Goal: Task Accomplishment & Management: Use online tool/utility

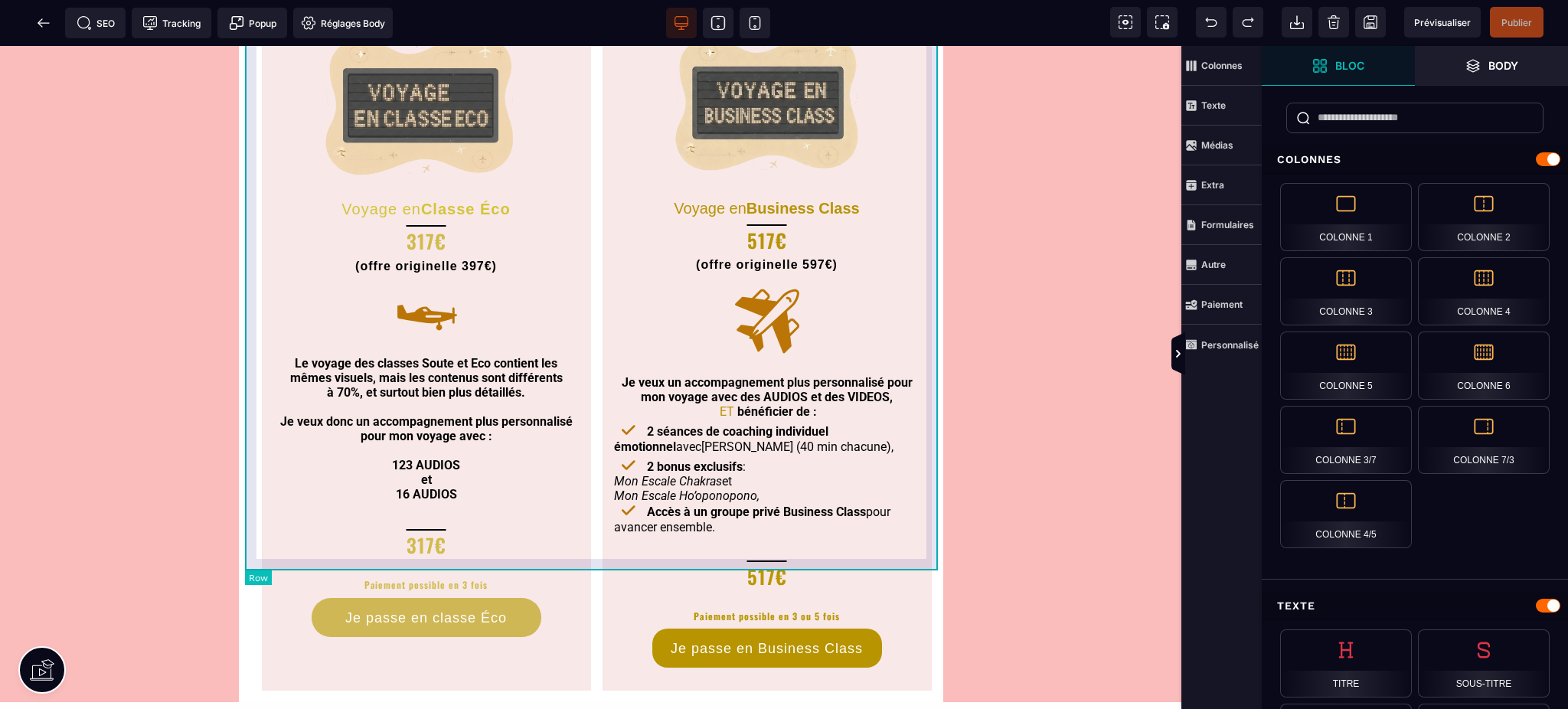
scroll to position [817, 0]
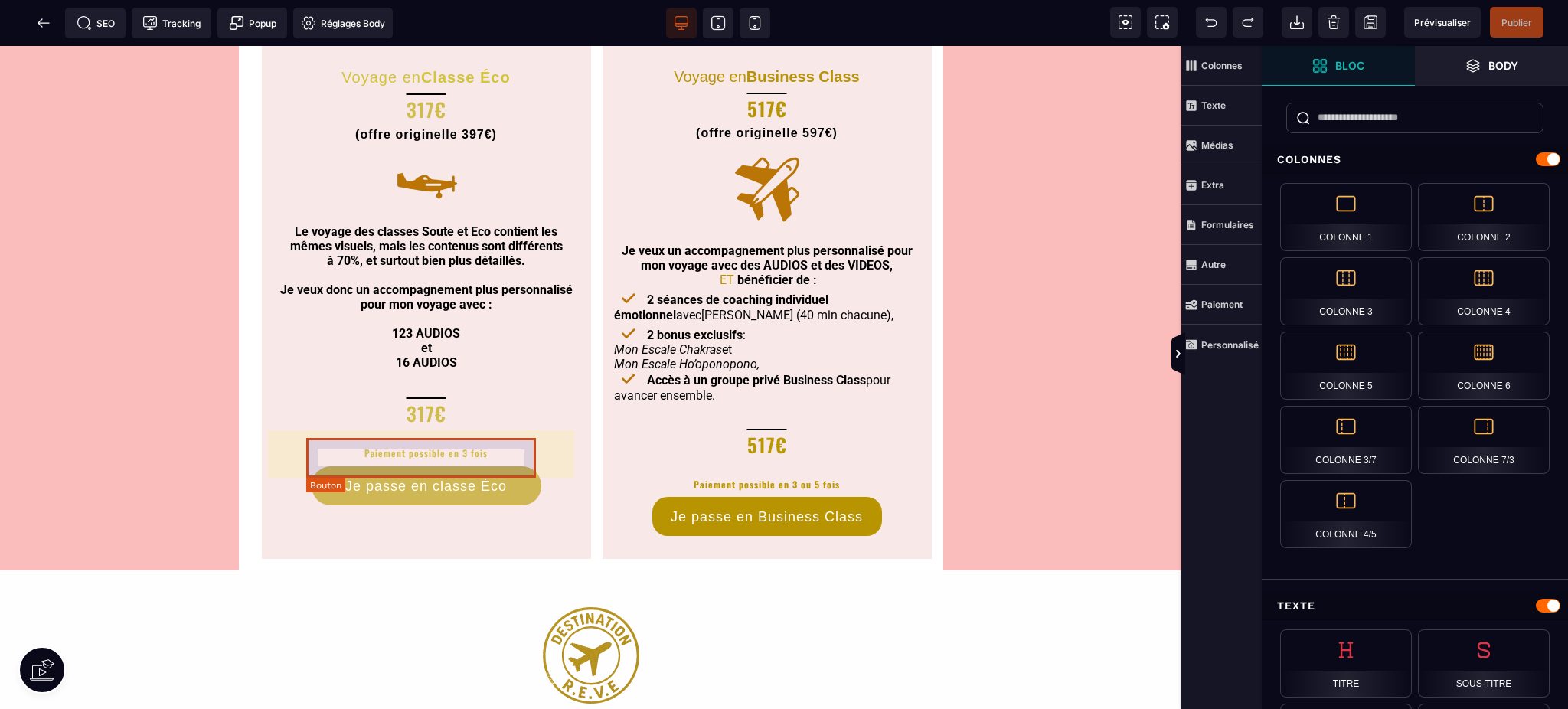
click at [475, 479] on div "Je passe en classe Éco" at bounding box center [426, 486] width 161 height 16
select select "*****"
select select "***"
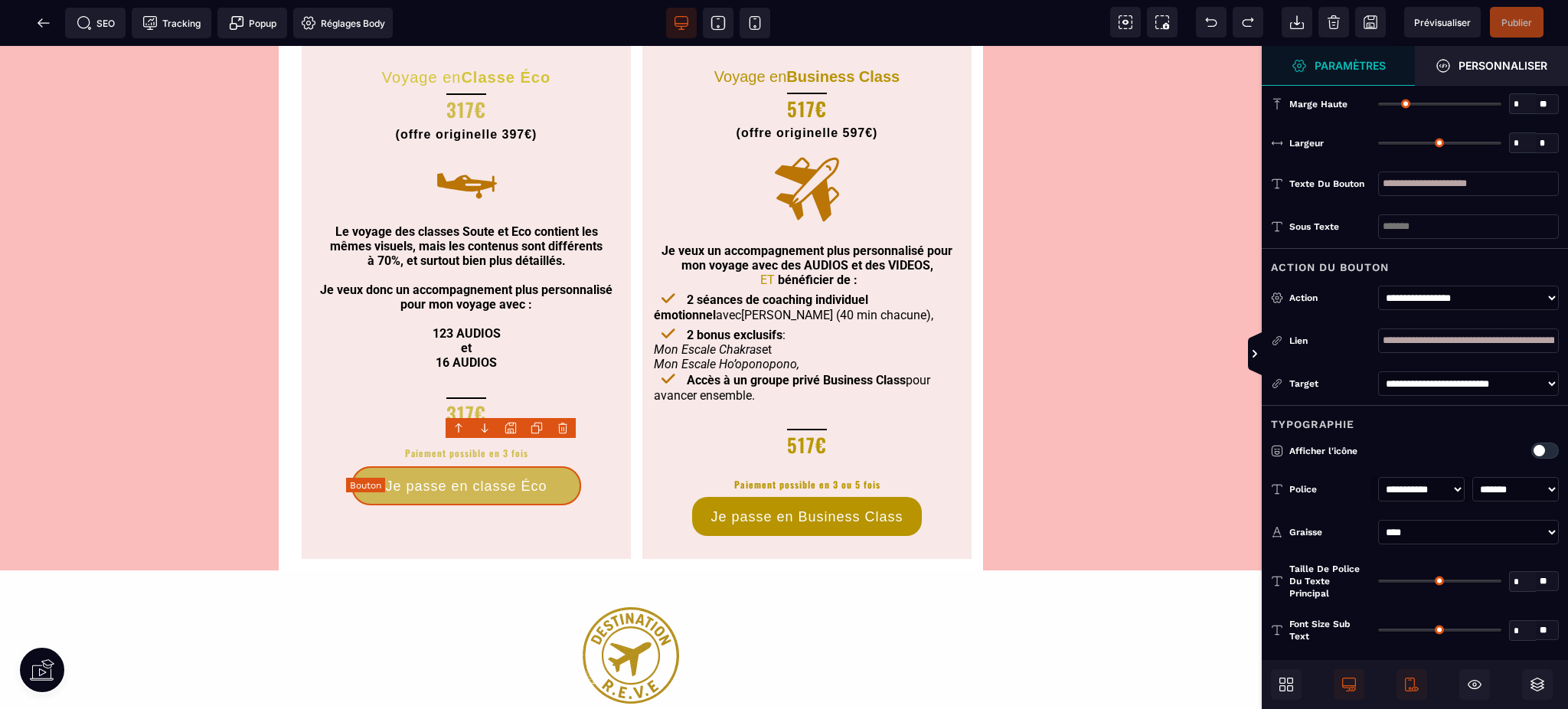
type input "**"
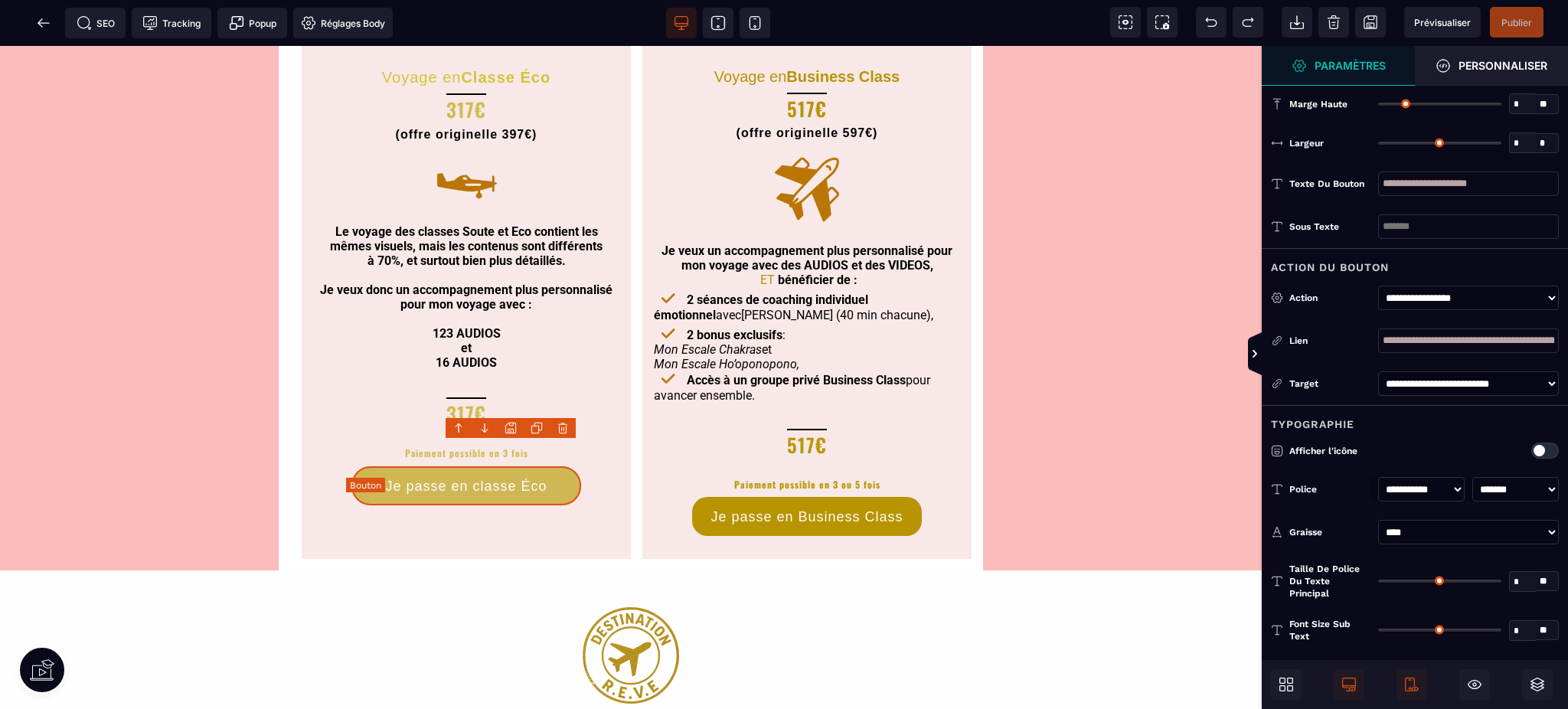
type input "**"
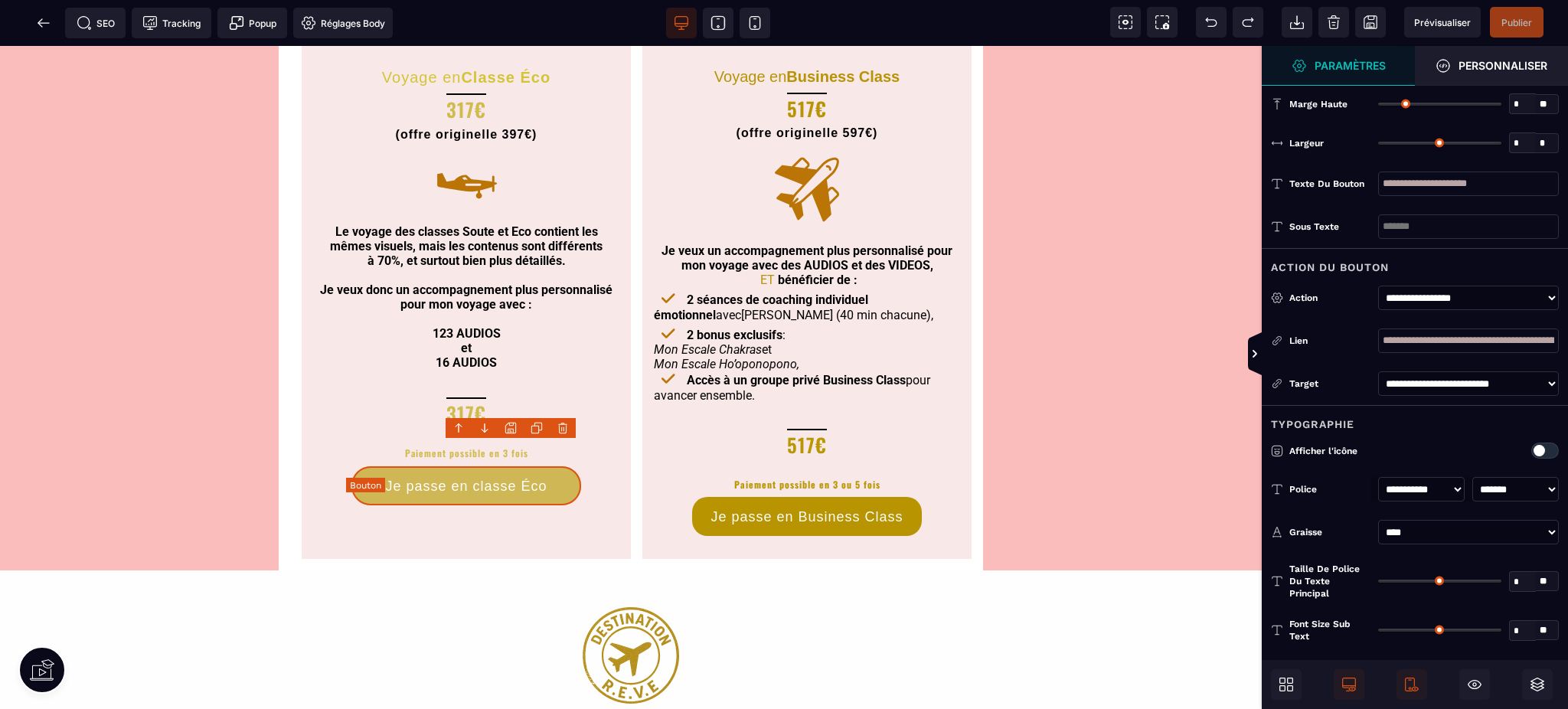
type input "**"
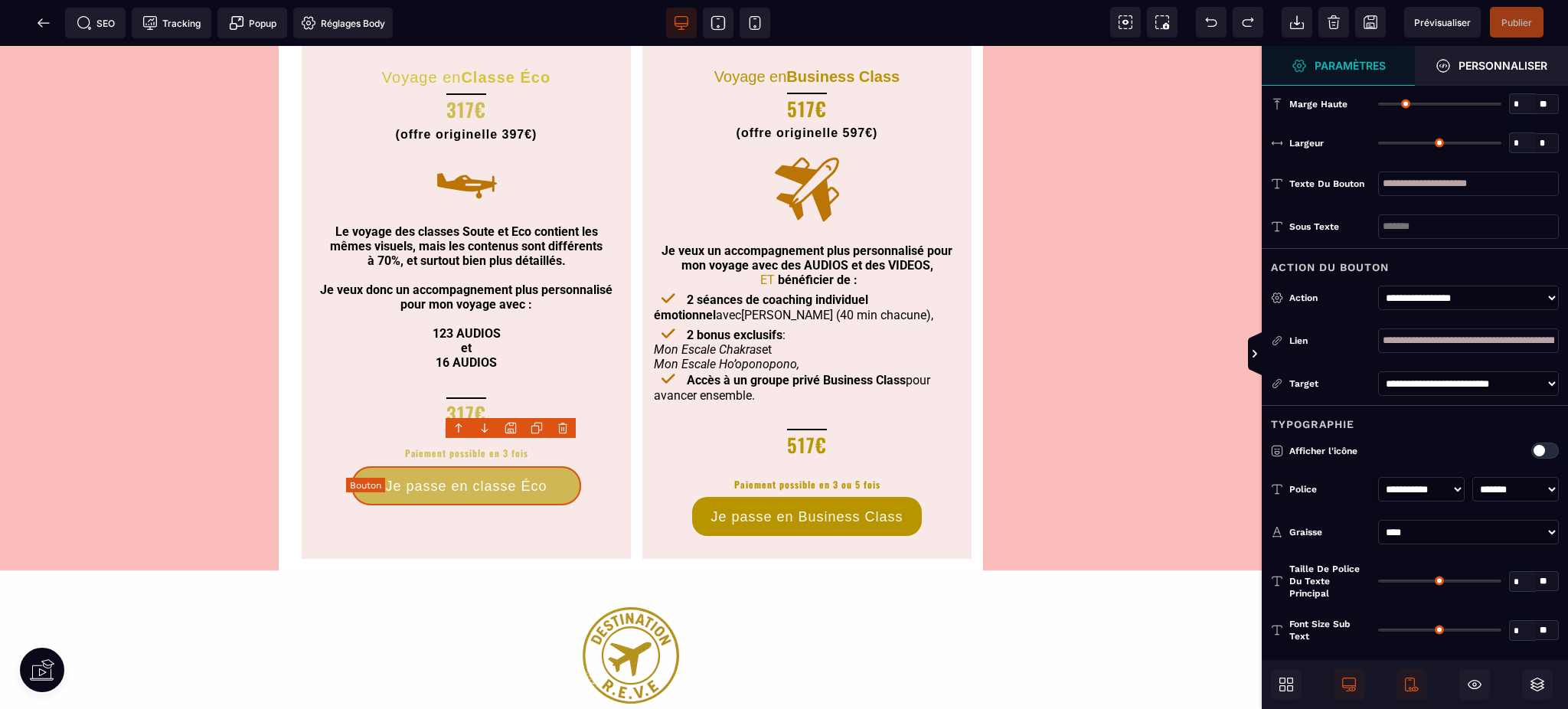
type input "**"
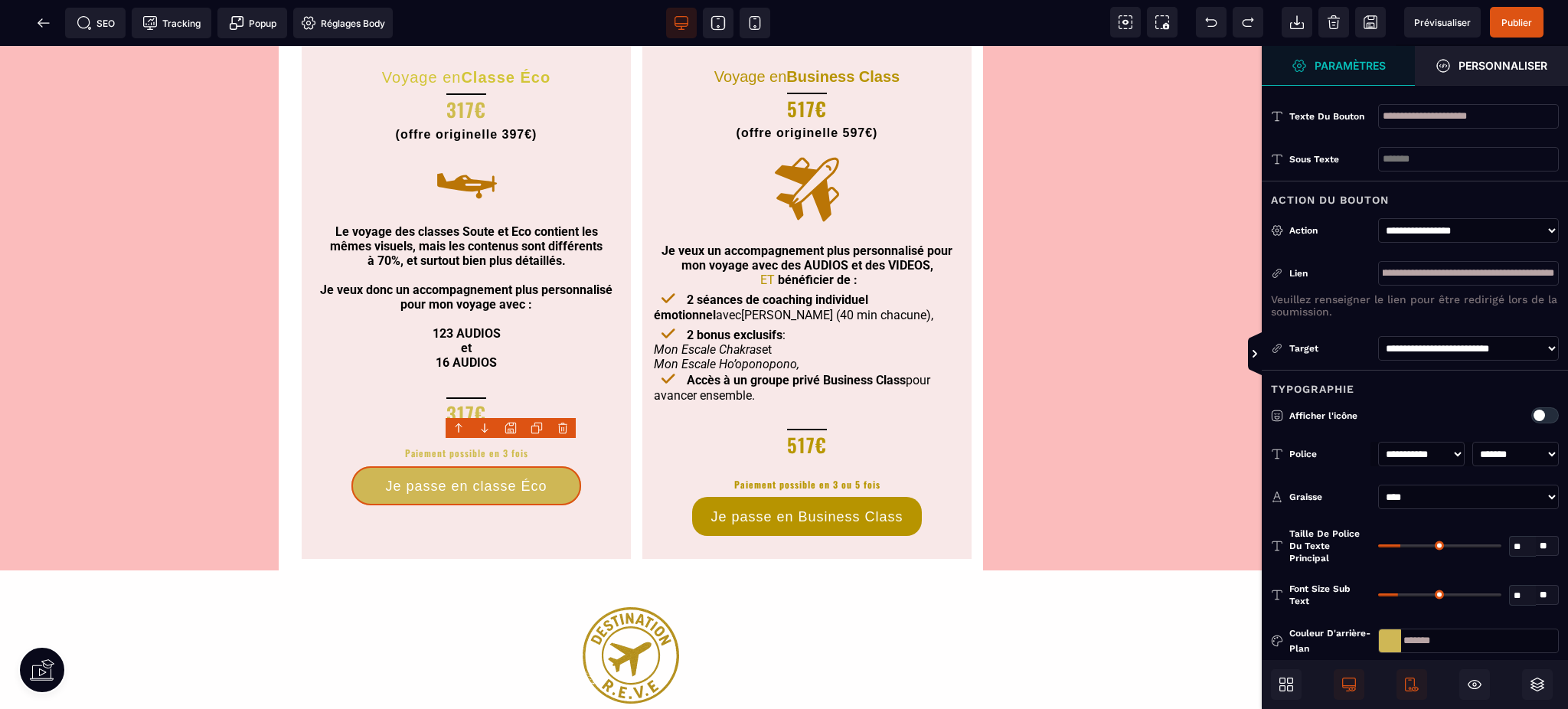
scroll to position [0, 206]
drag, startPoint x: 1440, startPoint y: 270, endPoint x: 1626, endPoint y: 283, distance: 186.5
click at [1567, 283] on html "B I U S A ******* Row" at bounding box center [784, 354] width 1568 height 709
click at [51, 28] on span at bounding box center [44, 23] width 31 height 31
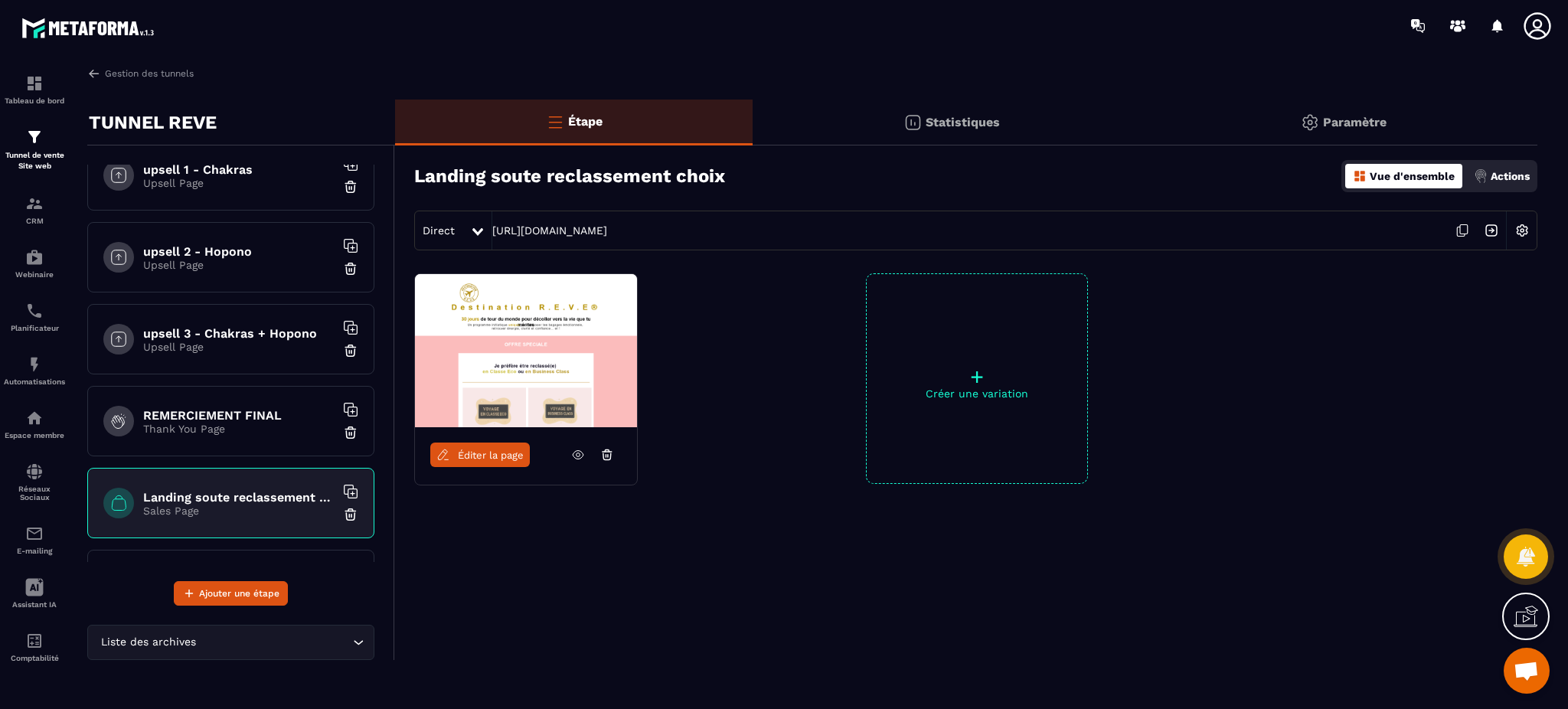
scroll to position [914, 0]
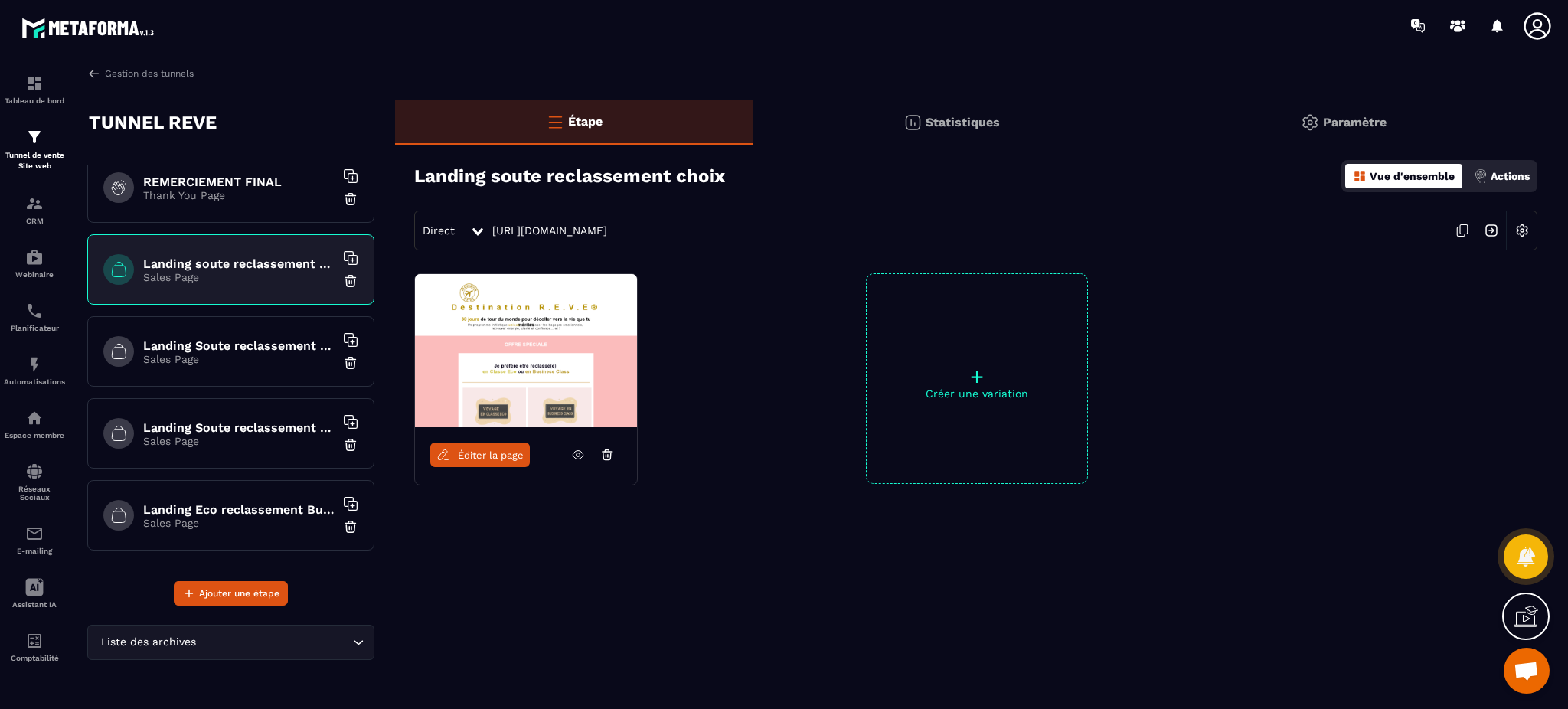
click at [959, 620] on div "Étape Statistiques Paramètre Landing soute reclassement choix Vue d'ensemble Ac…" at bounding box center [965, 380] width 1142 height 561
click at [1020, 656] on div "Étape Statistiques Paramètre Landing soute reclassement choix Vue d'ensemble Ac…" at bounding box center [965, 380] width 1142 height 561
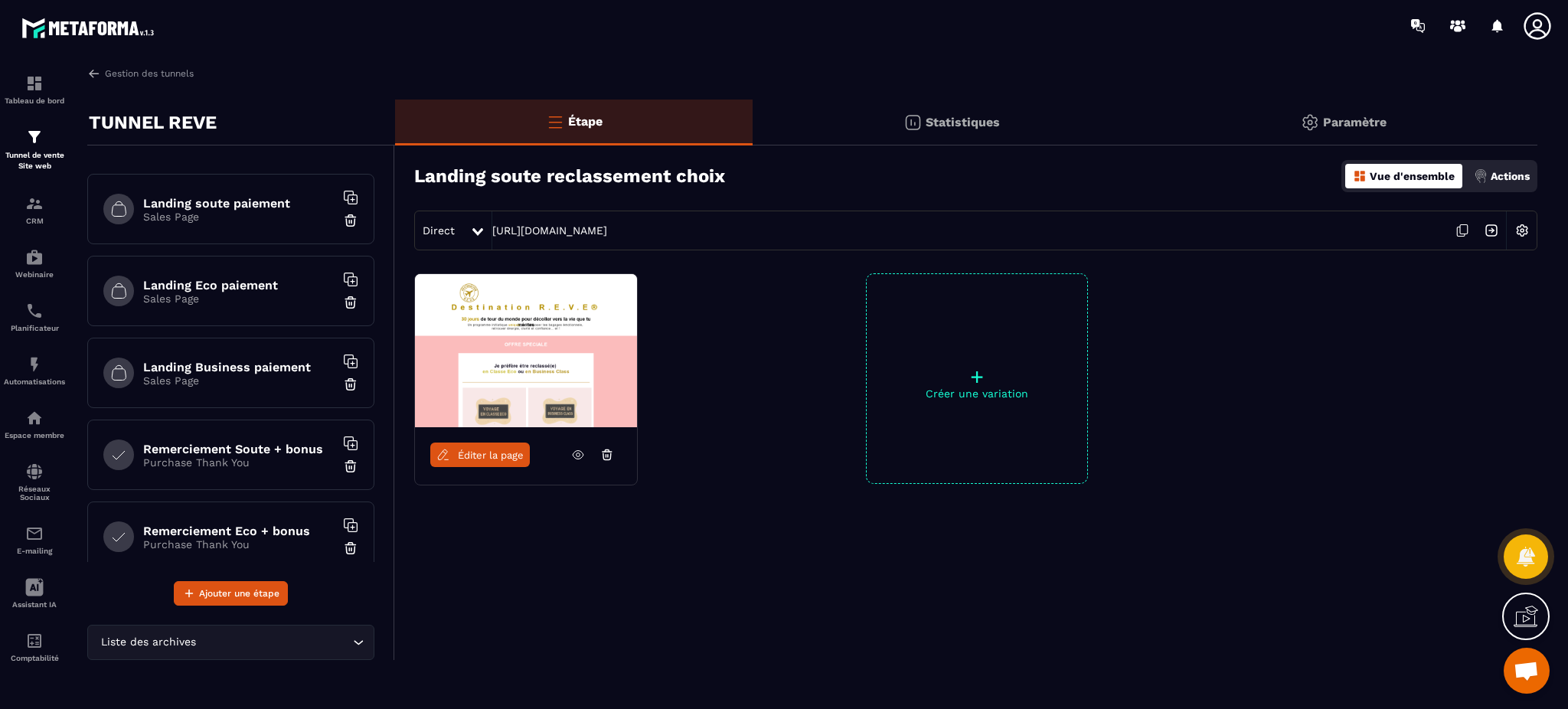
scroll to position [0, 0]
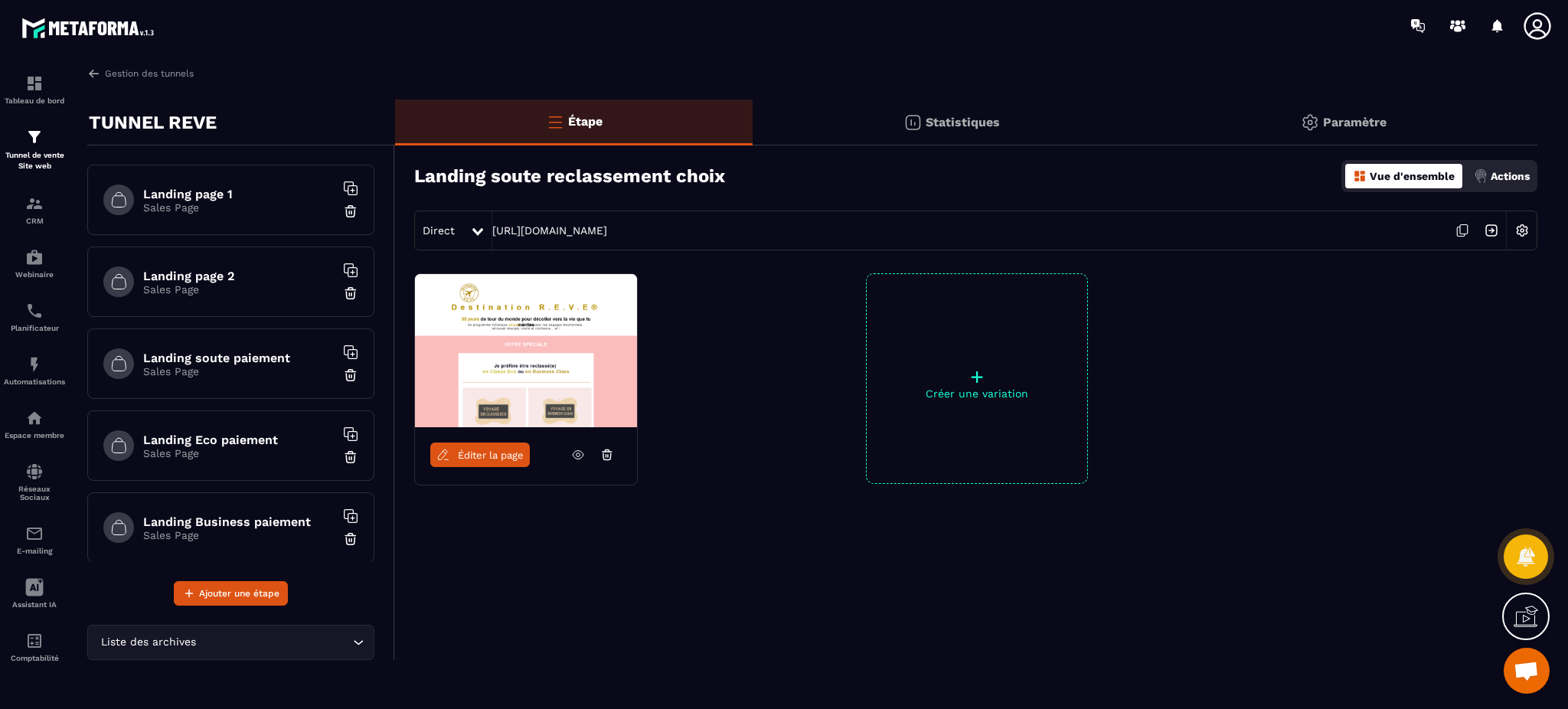
click at [672, 511] on div "Éditer la page + Créer une variation" at bounding box center [965, 417] width 1142 height 287
click at [0, 0] on img at bounding box center [0, 0] width 0 height 0
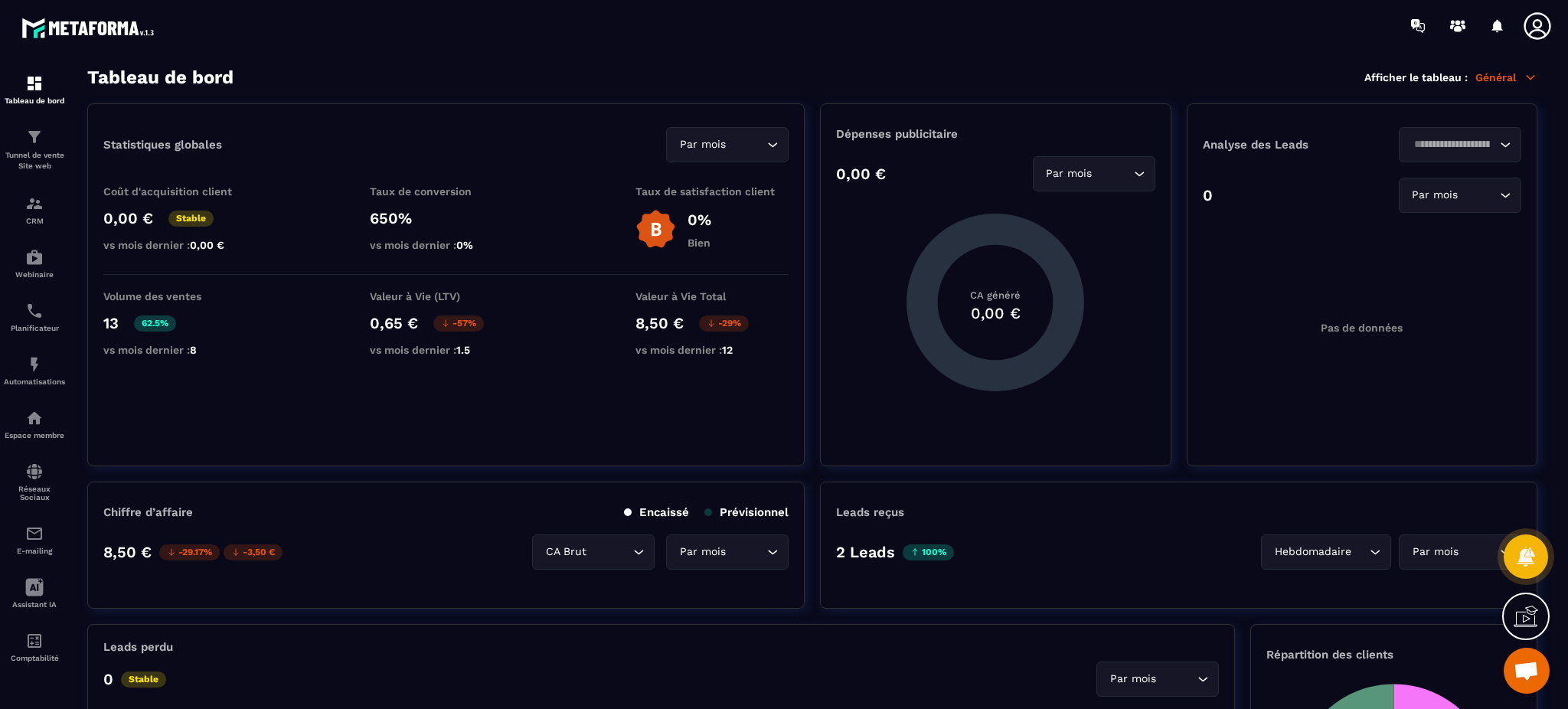
click at [41, 157] on p "Tunnel de vente Site web" at bounding box center [34, 160] width 61 height 22
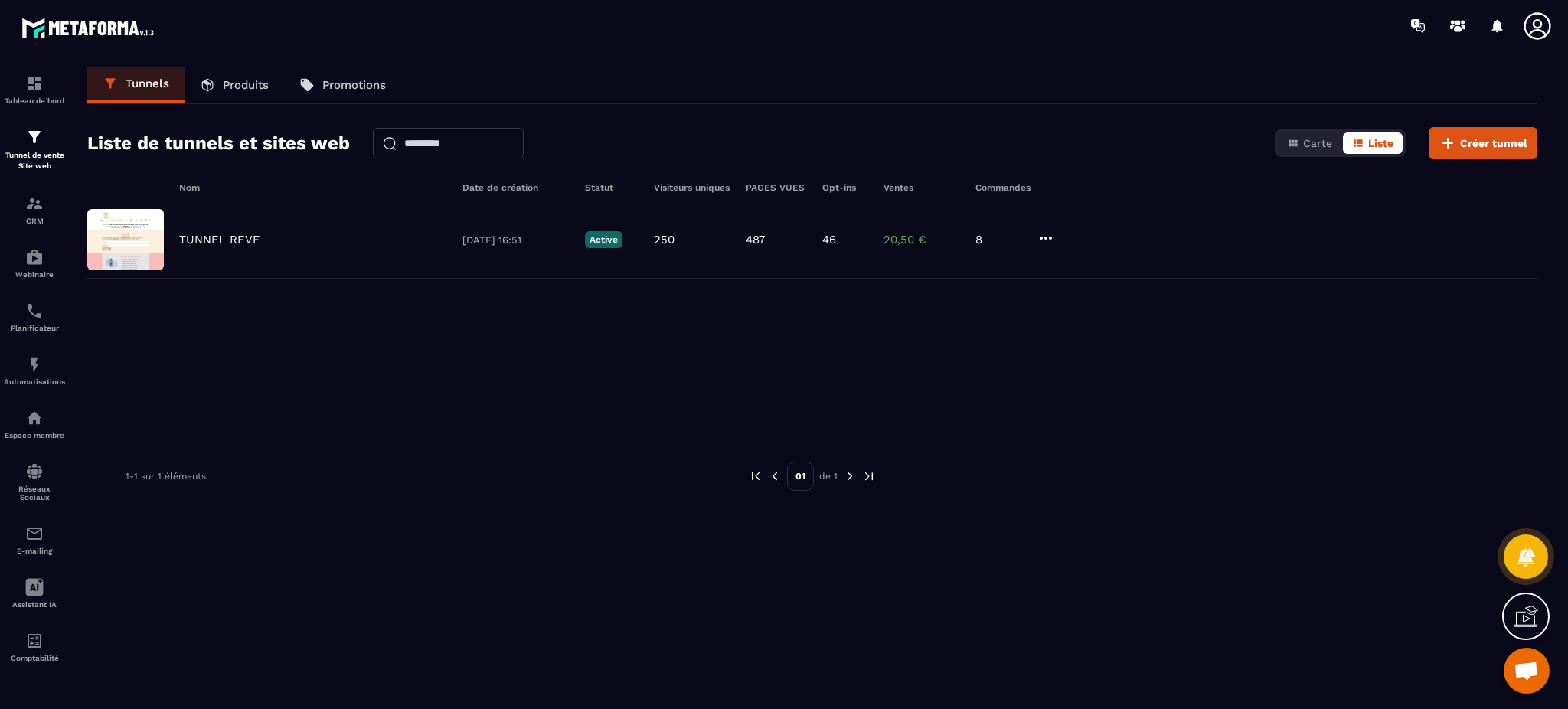
click at [0, 0] on img at bounding box center [0, 0] width 0 height 0
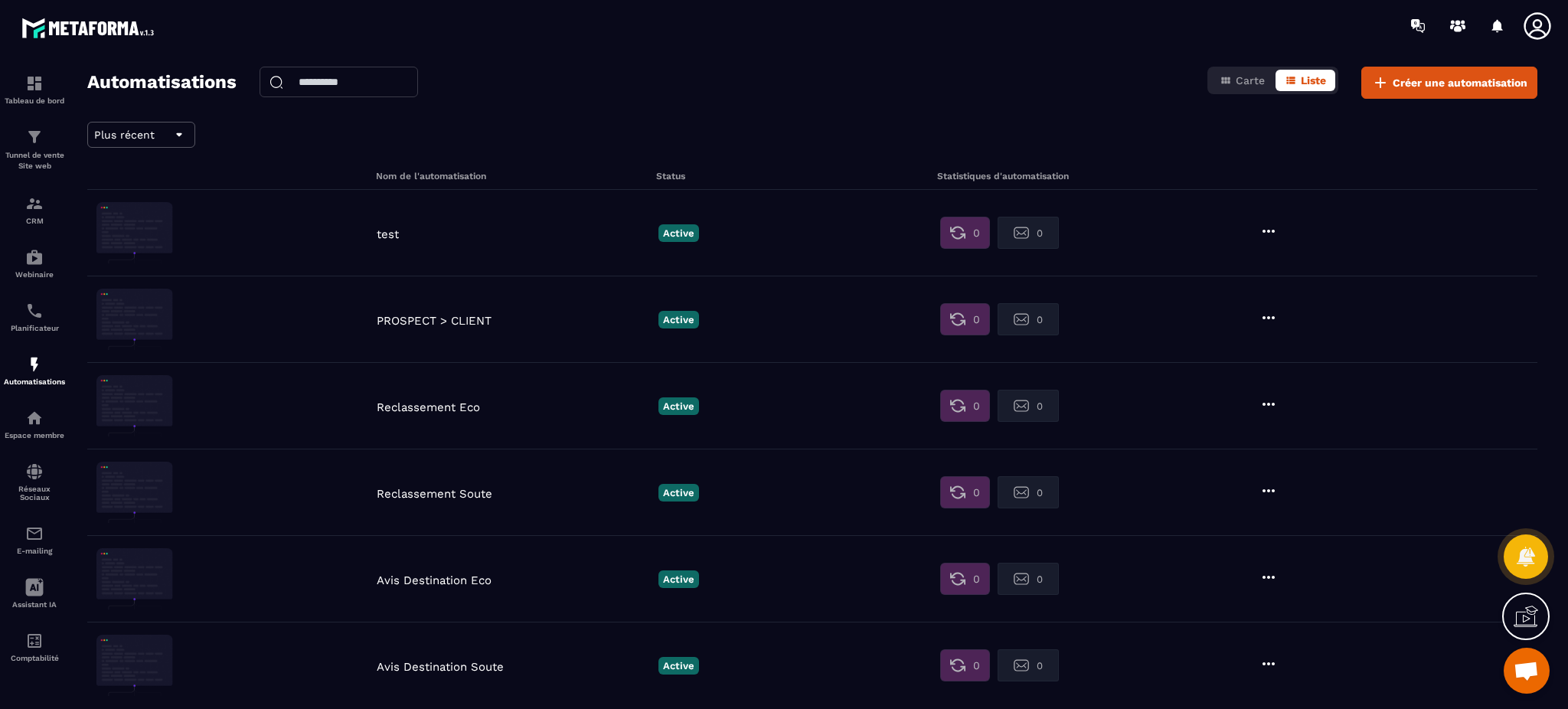
click at [392, 234] on p "test" at bounding box center [514, 235] width 274 height 14
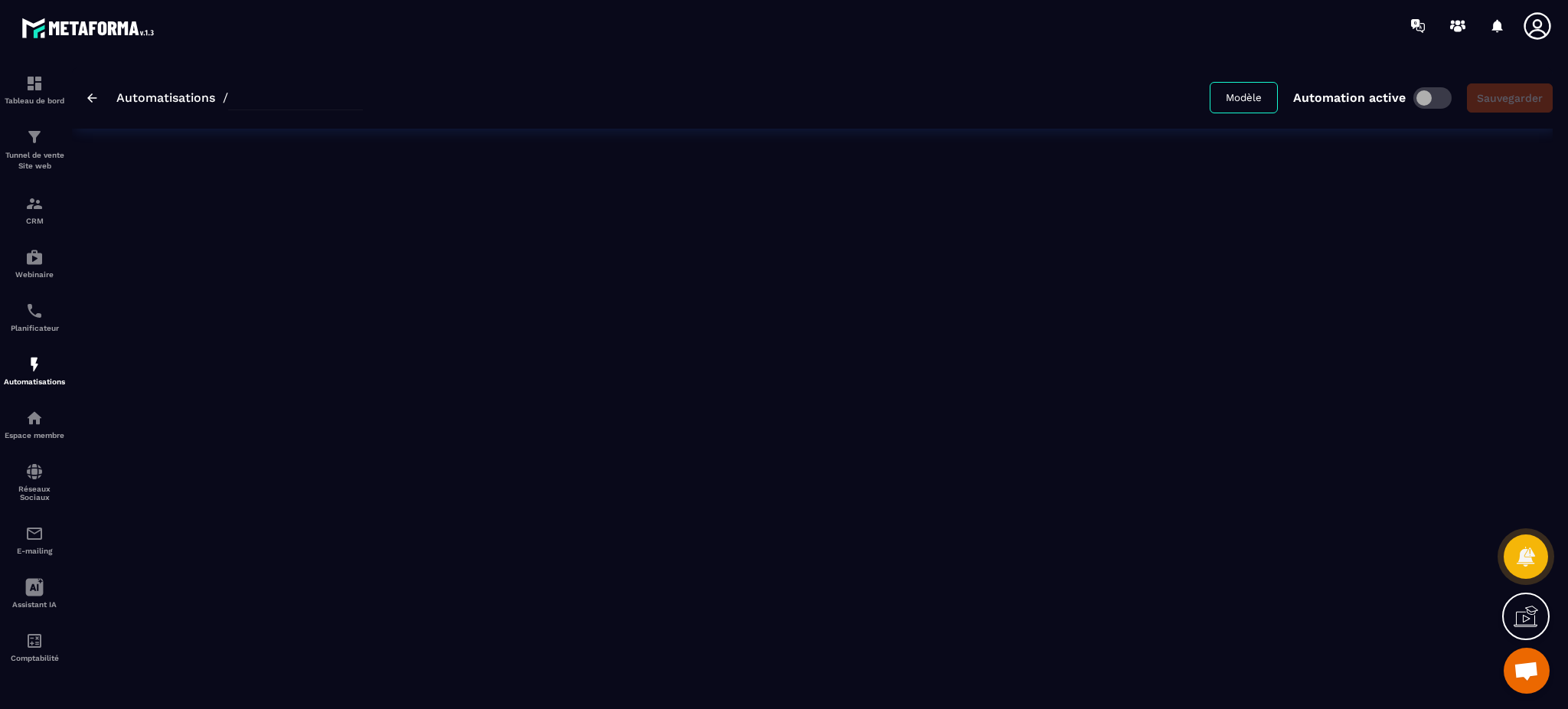
type input "****"
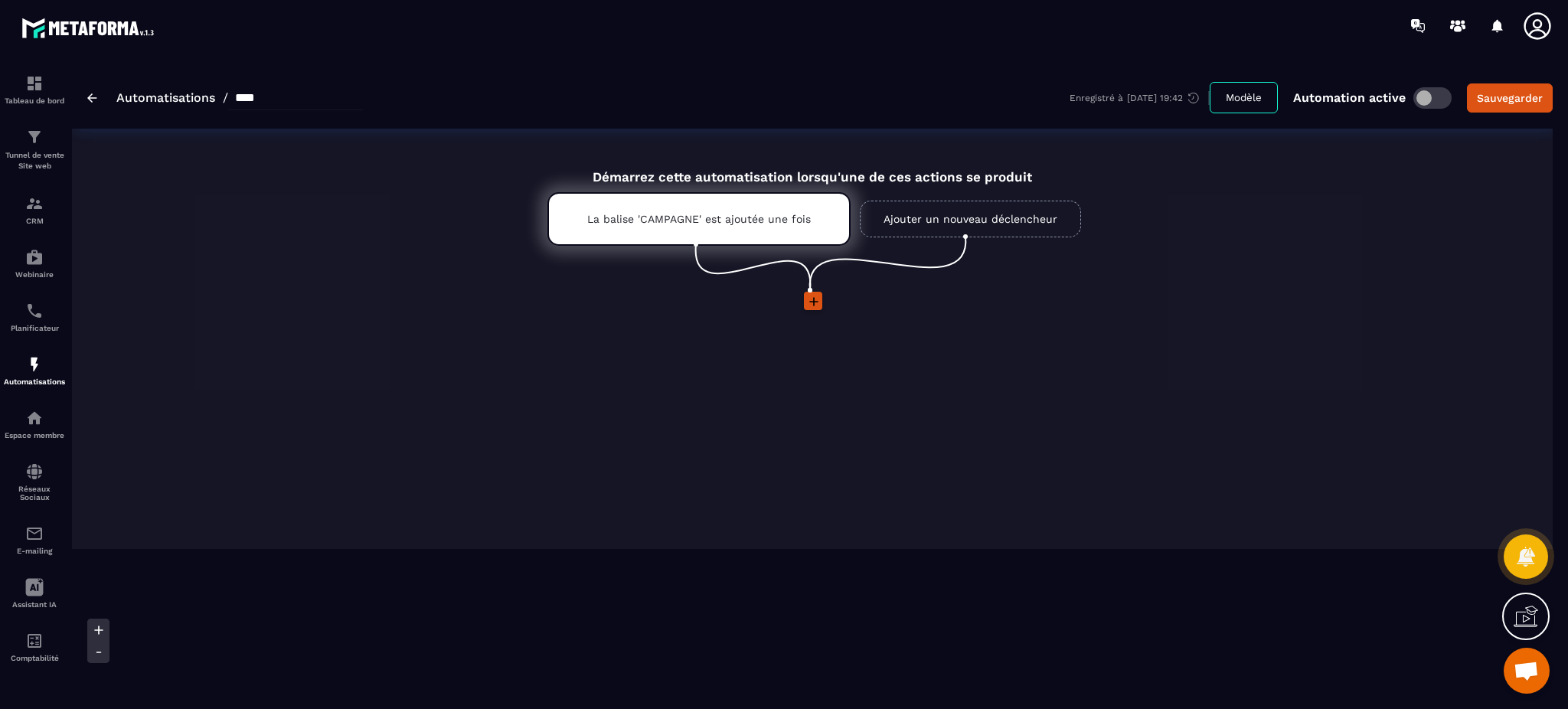
click at [697, 222] on p "La balise 'CAMPAGNE' est ajoutée une fois" at bounding box center [698, 219] width 223 height 12
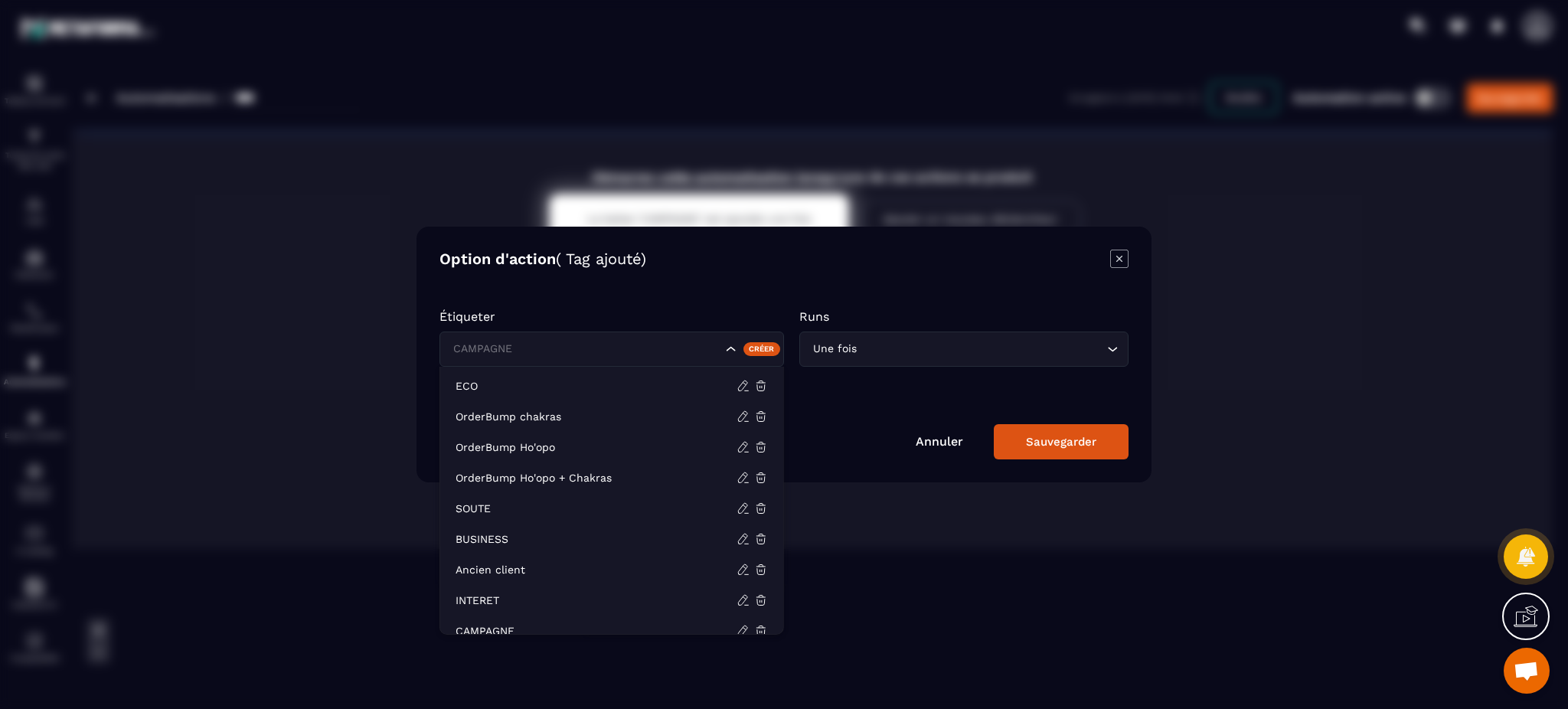
click at [629, 353] on input "Search for option" at bounding box center [585, 349] width 272 height 17
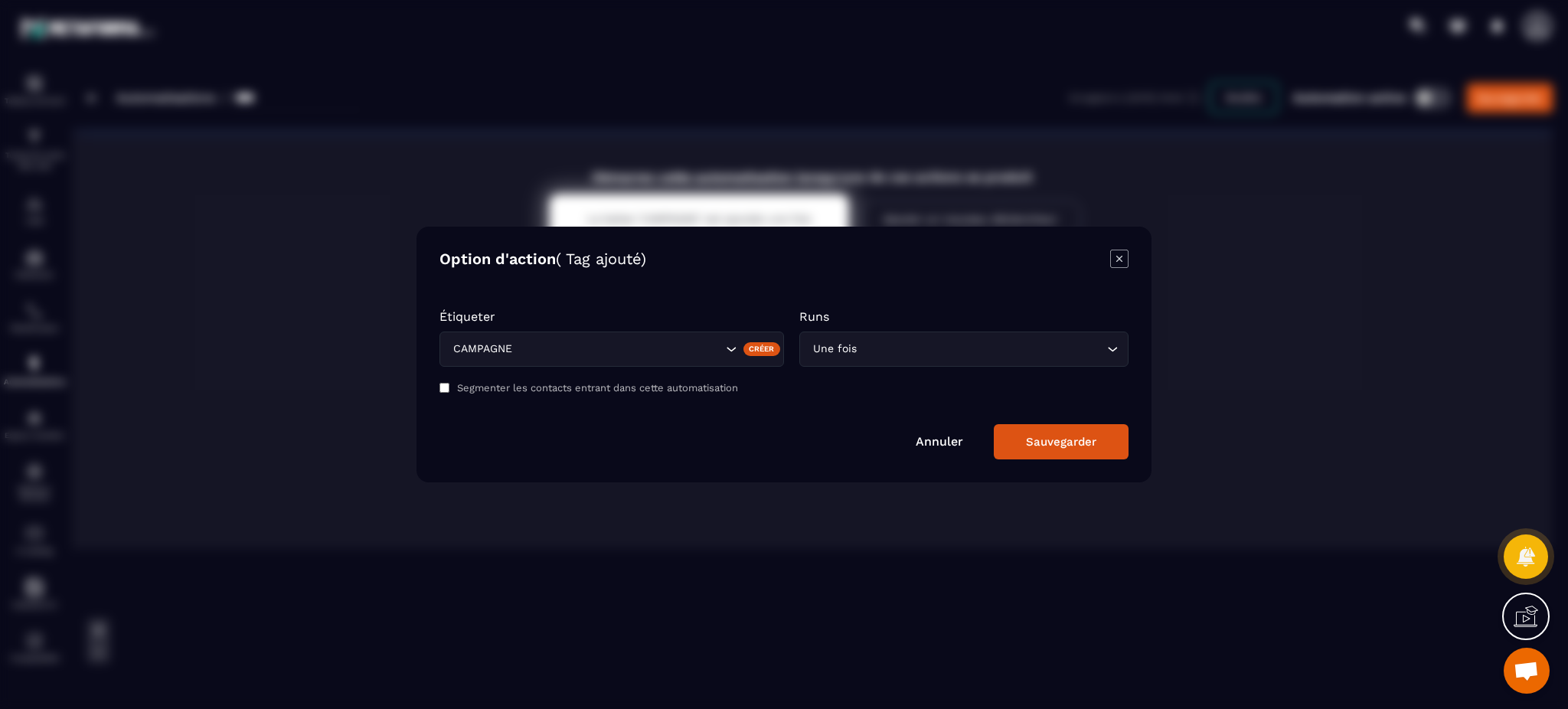
click at [615, 316] on p "Étiqueter" at bounding box center [612, 317] width 345 height 15
click at [950, 439] on link "Annuler" at bounding box center [939, 442] width 47 height 15
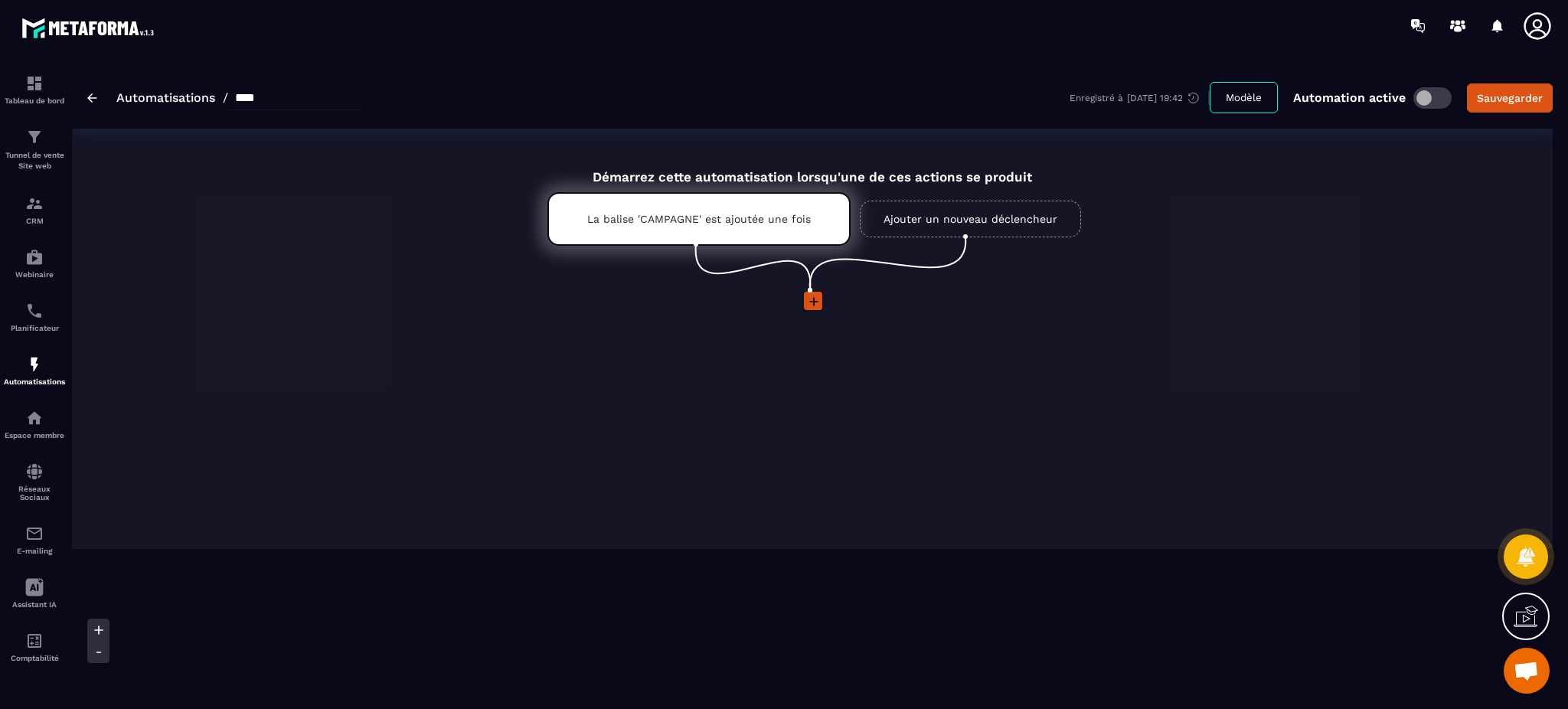
click at [810, 294] on icon at bounding box center [814, 302] width 16 height 16
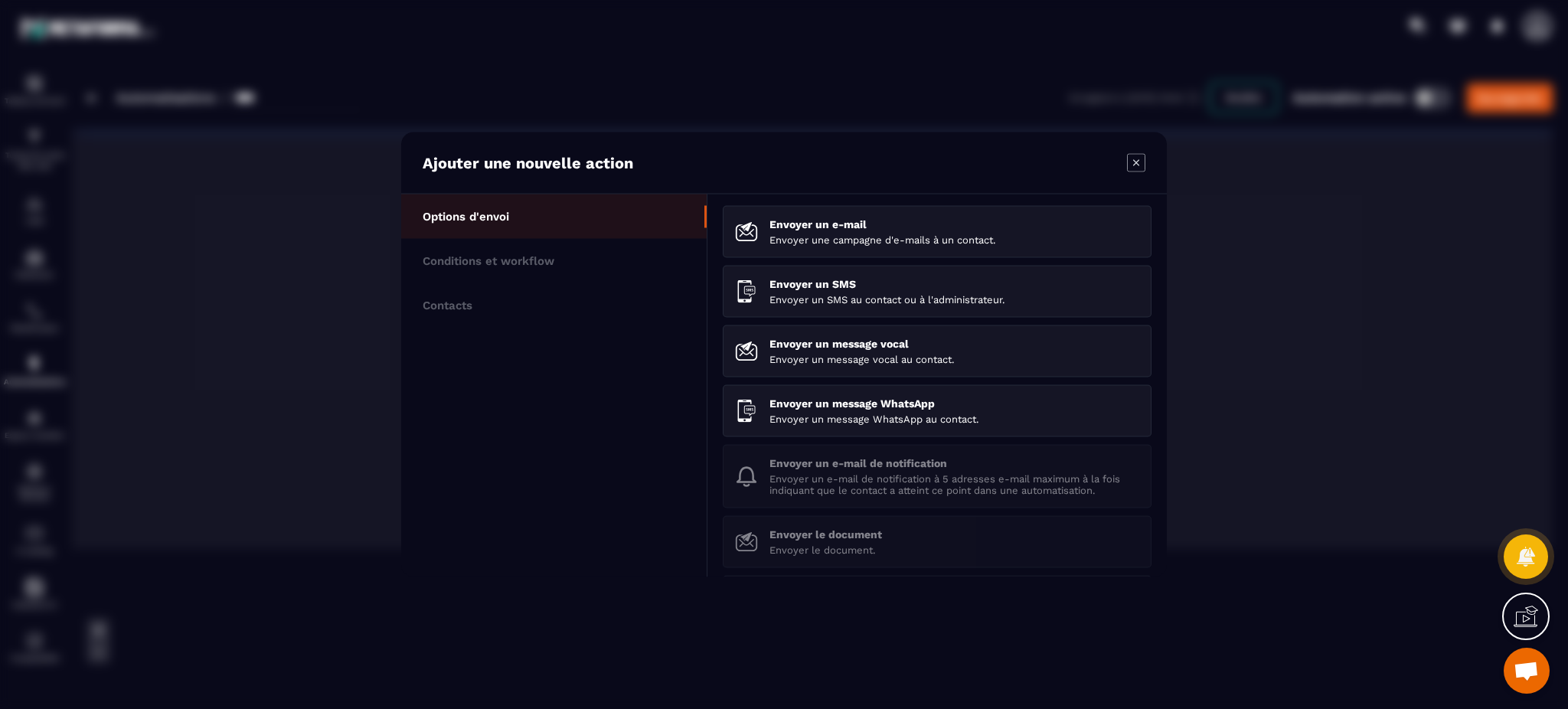
click at [302, 386] on section "Ajouter une nouvelle action Options d'envoi Conditions et workflow Contacts Env…" at bounding box center [784, 354] width 1568 height 709
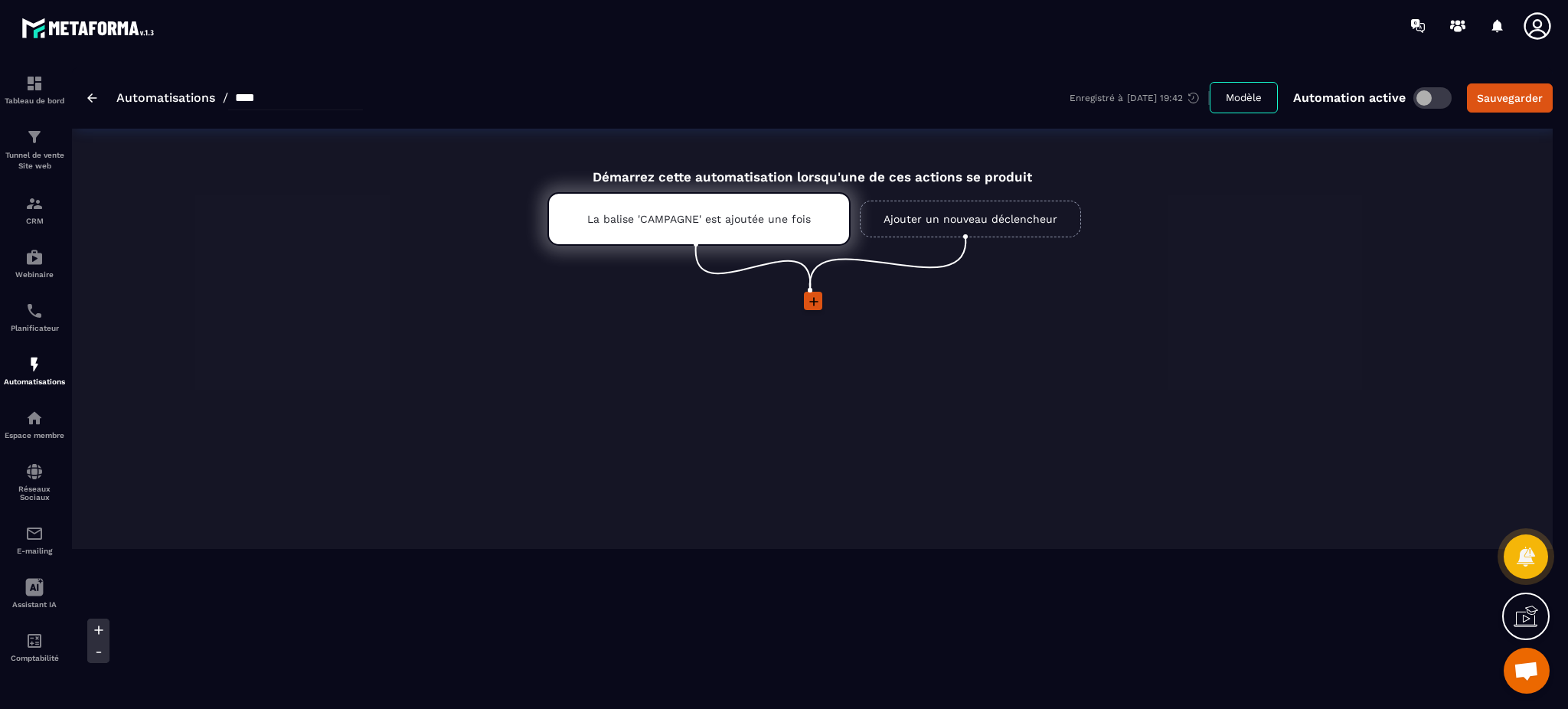
click at [0, 0] on img at bounding box center [0, 0] width 0 height 0
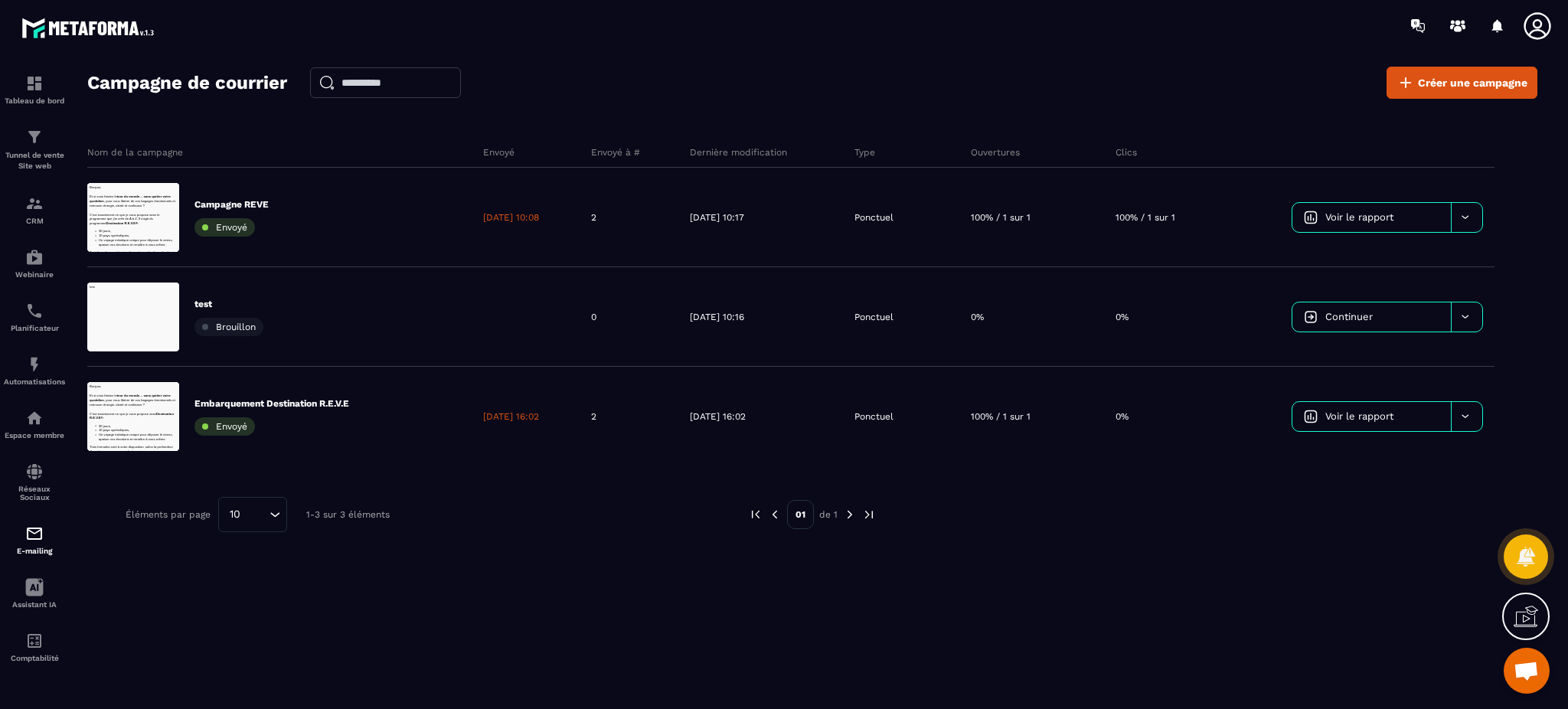
click at [1475, 415] on div at bounding box center [1466, 417] width 31 height 29
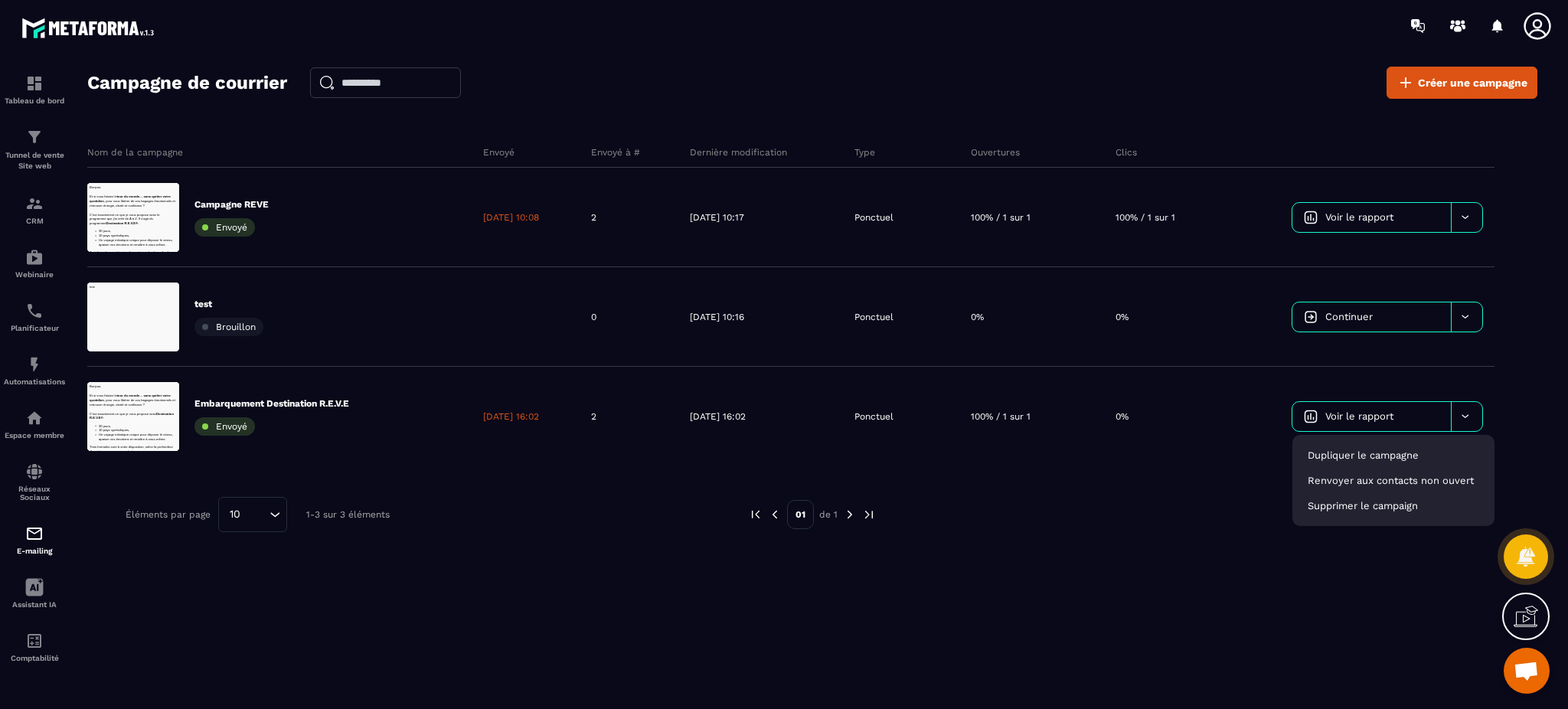
click at [1446, 478] on span "Renvoyer aux contacts non ouvert" at bounding box center [1390, 480] width 166 height 11
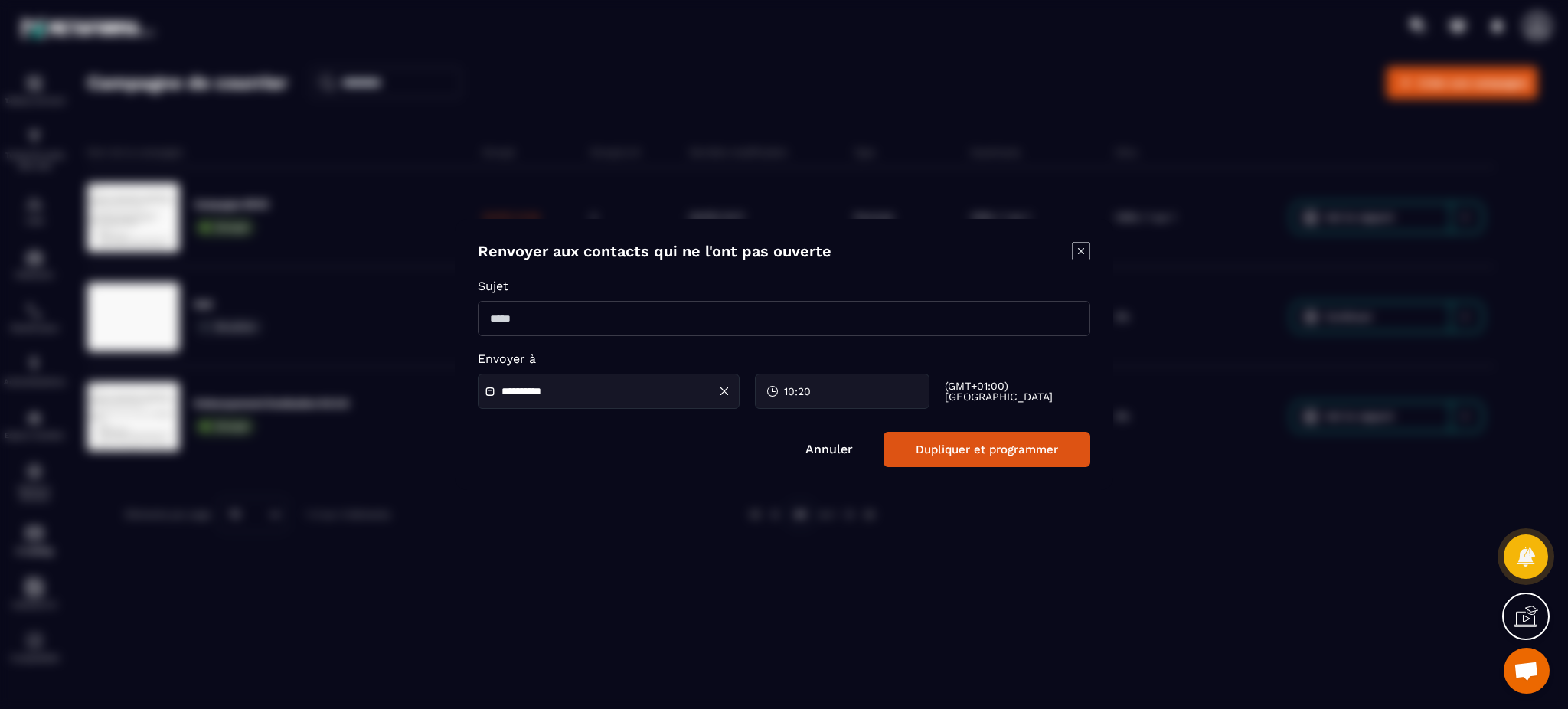
click at [1077, 243] on icon "Modal window" at bounding box center [1080, 251] width 18 height 18
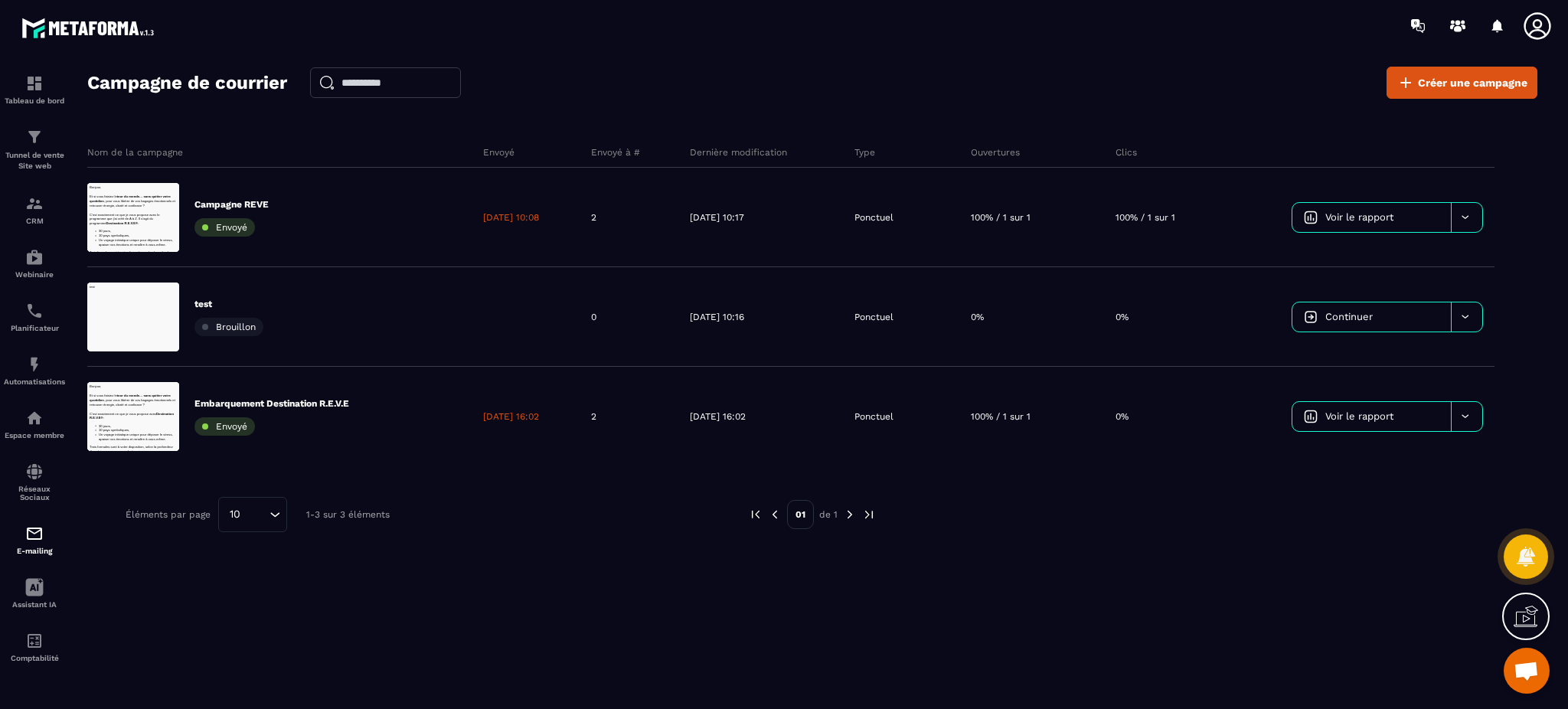
click at [45, 357] on div "Automatisations" at bounding box center [34, 371] width 61 height 31
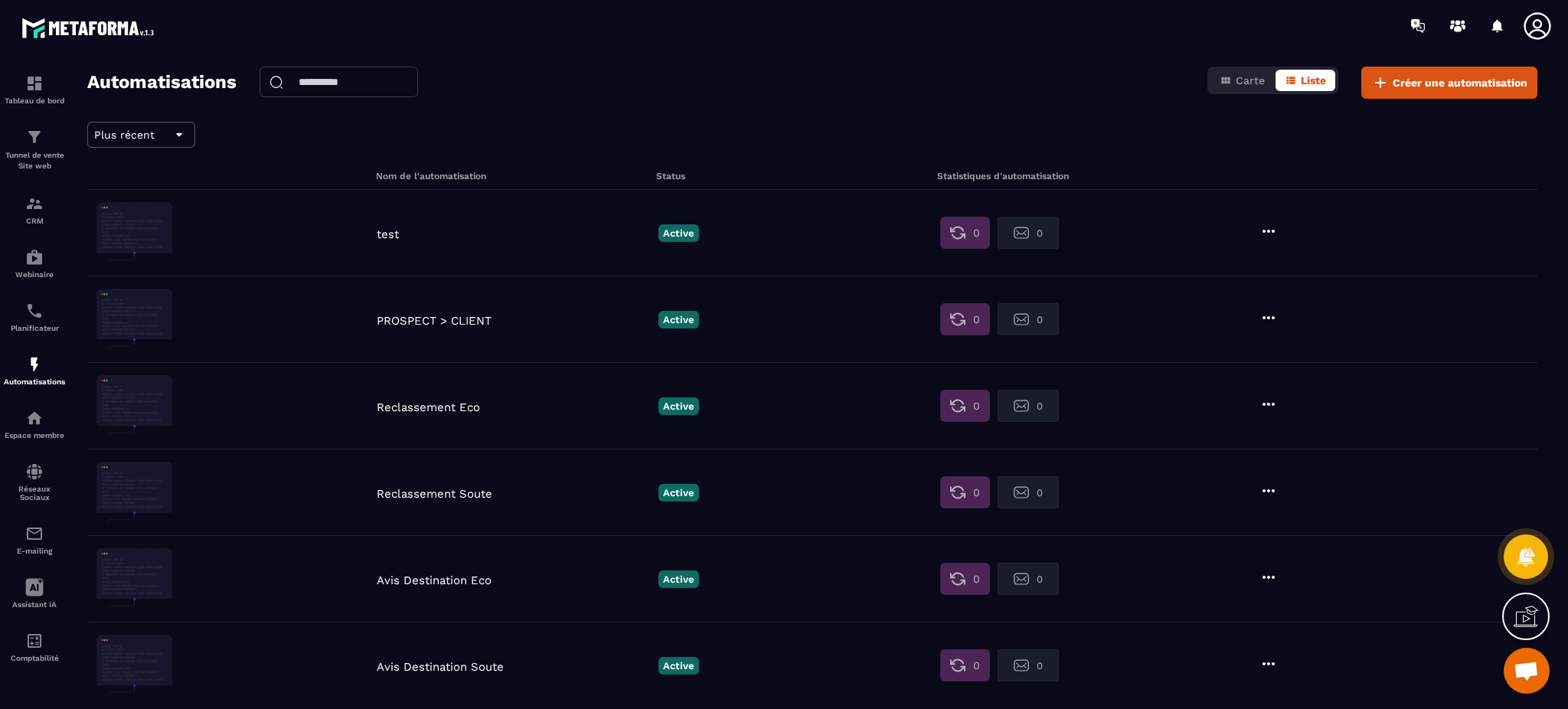
click at [373, 228] on div "test" at bounding box center [513, 233] width 282 height 17
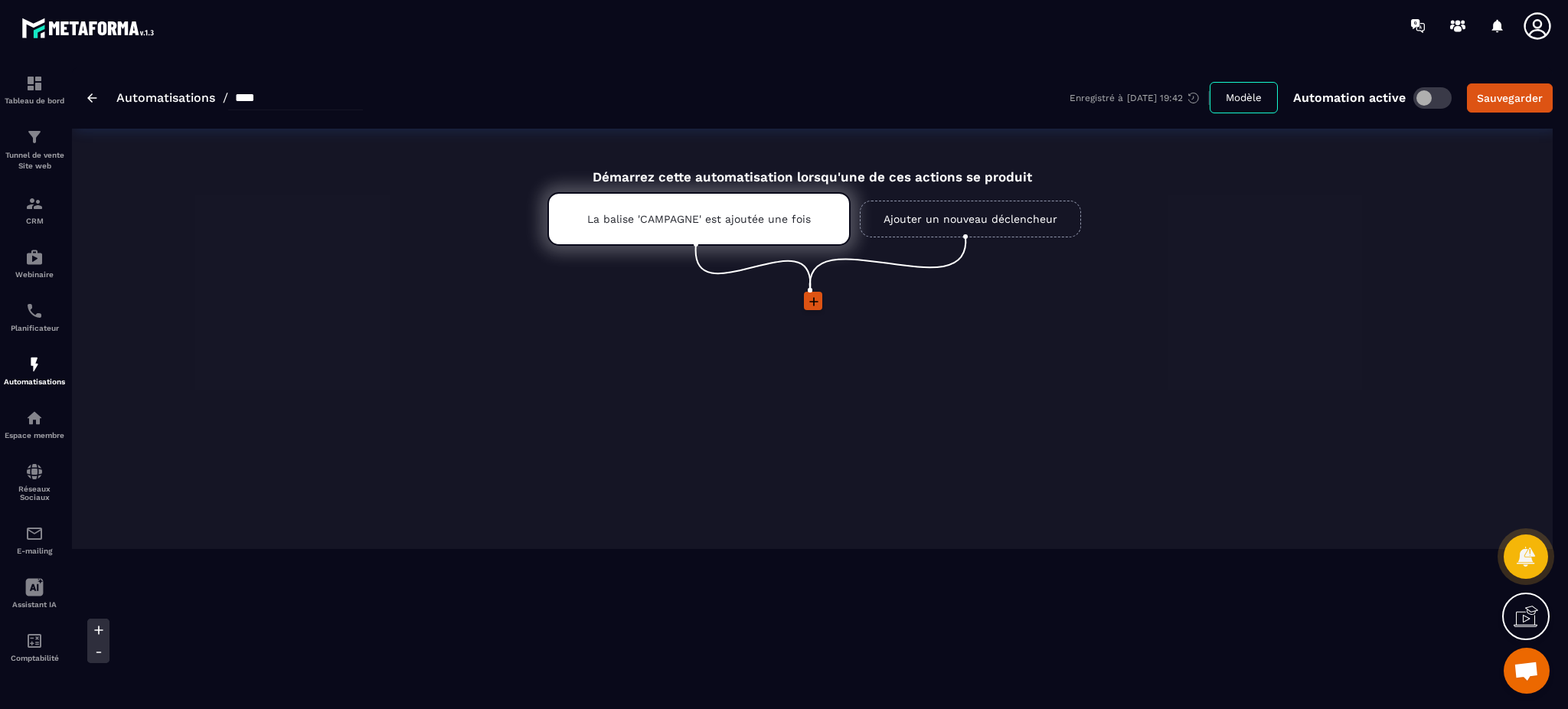
click at [813, 301] on icon at bounding box center [814, 302] width 9 height 9
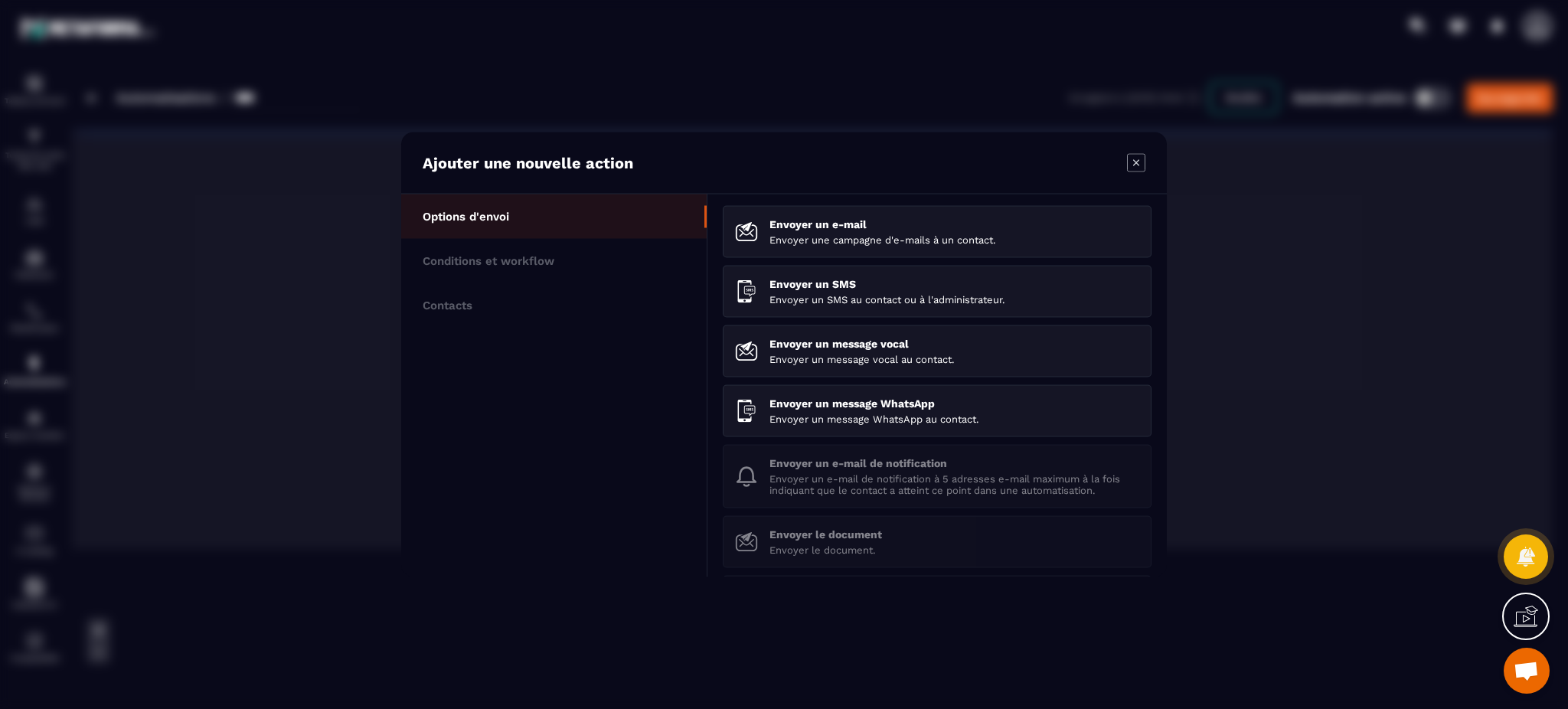
click at [865, 291] on div "Envoyer un SMS Envoyer un SMS au contact ou à l'administrateur." at bounding box center [953, 292] width 370 height 28
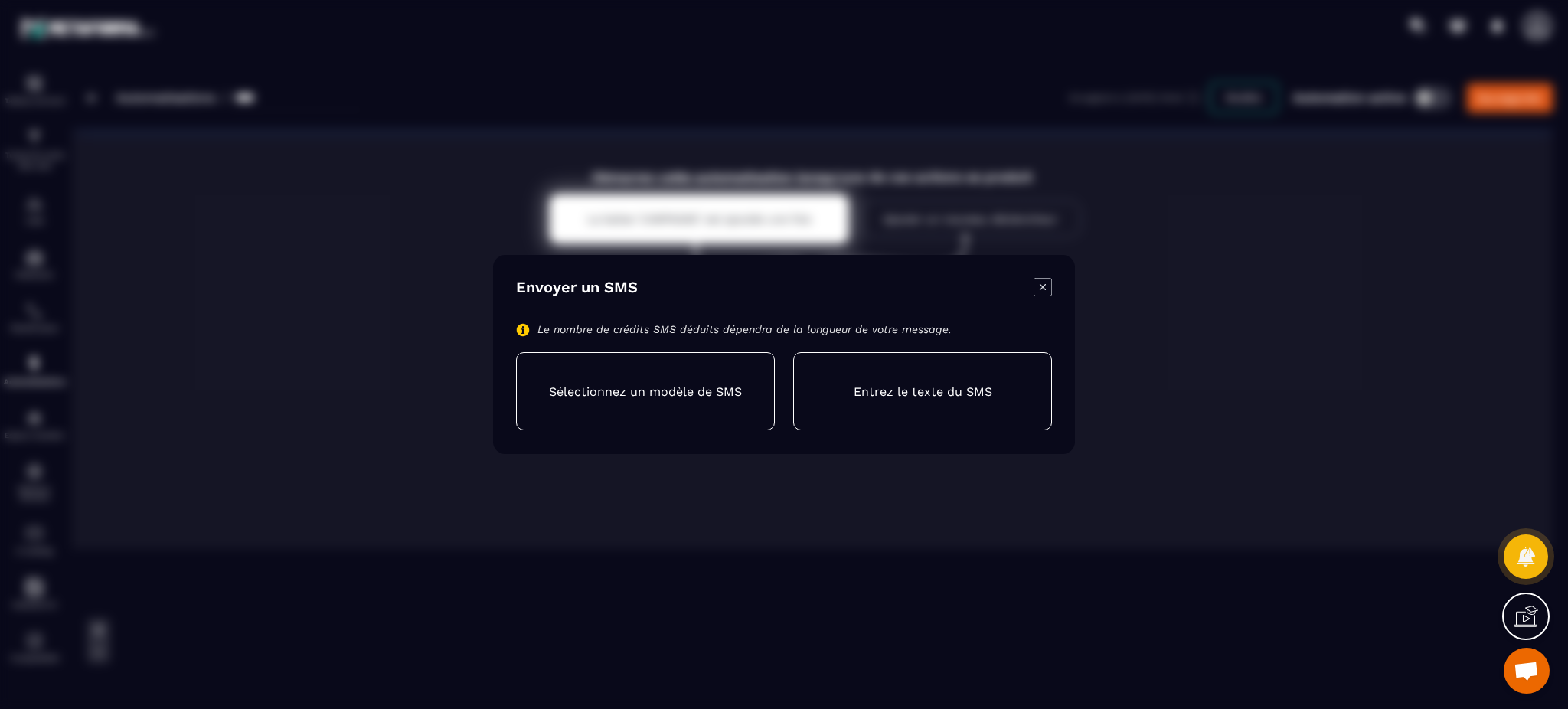
click at [644, 384] on div "Sélectionnez un modèle de SMS" at bounding box center [646, 391] width 259 height 78
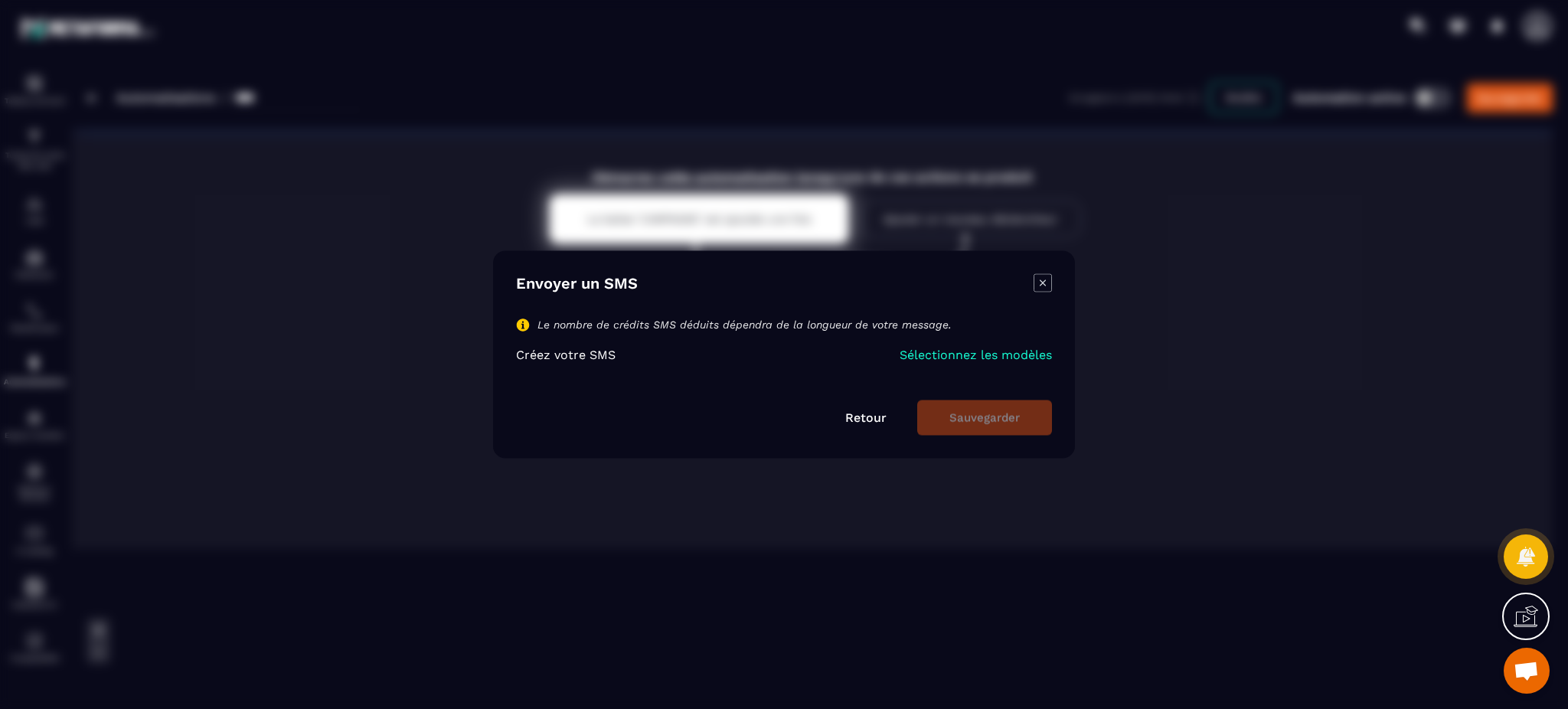
click at [964, 352] on p "Sélectionnez les modèles" at bounding box center [975, 354] width 153 height 15
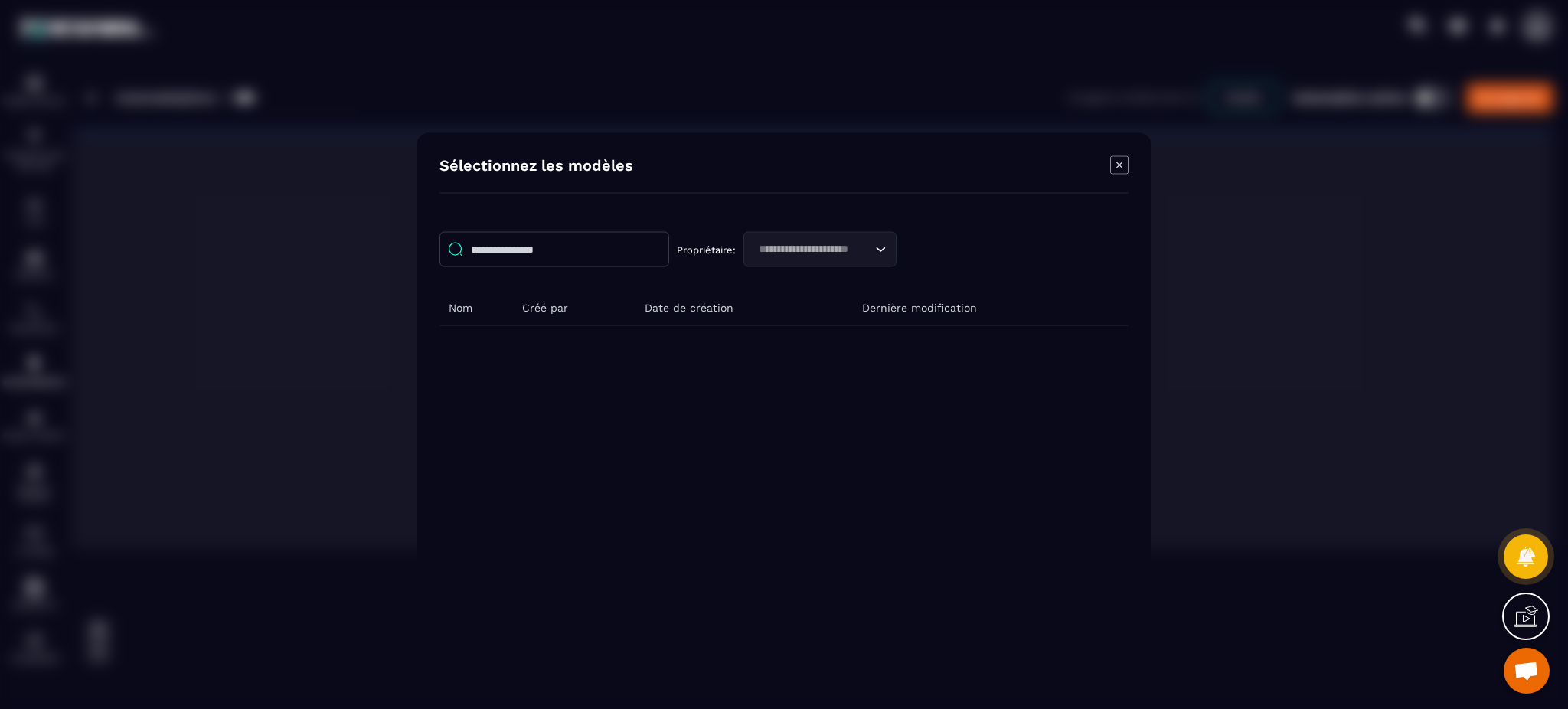
click at [1119, 169] on icon "Modal window" at bounding box center [1119, 165] width 18 height 18
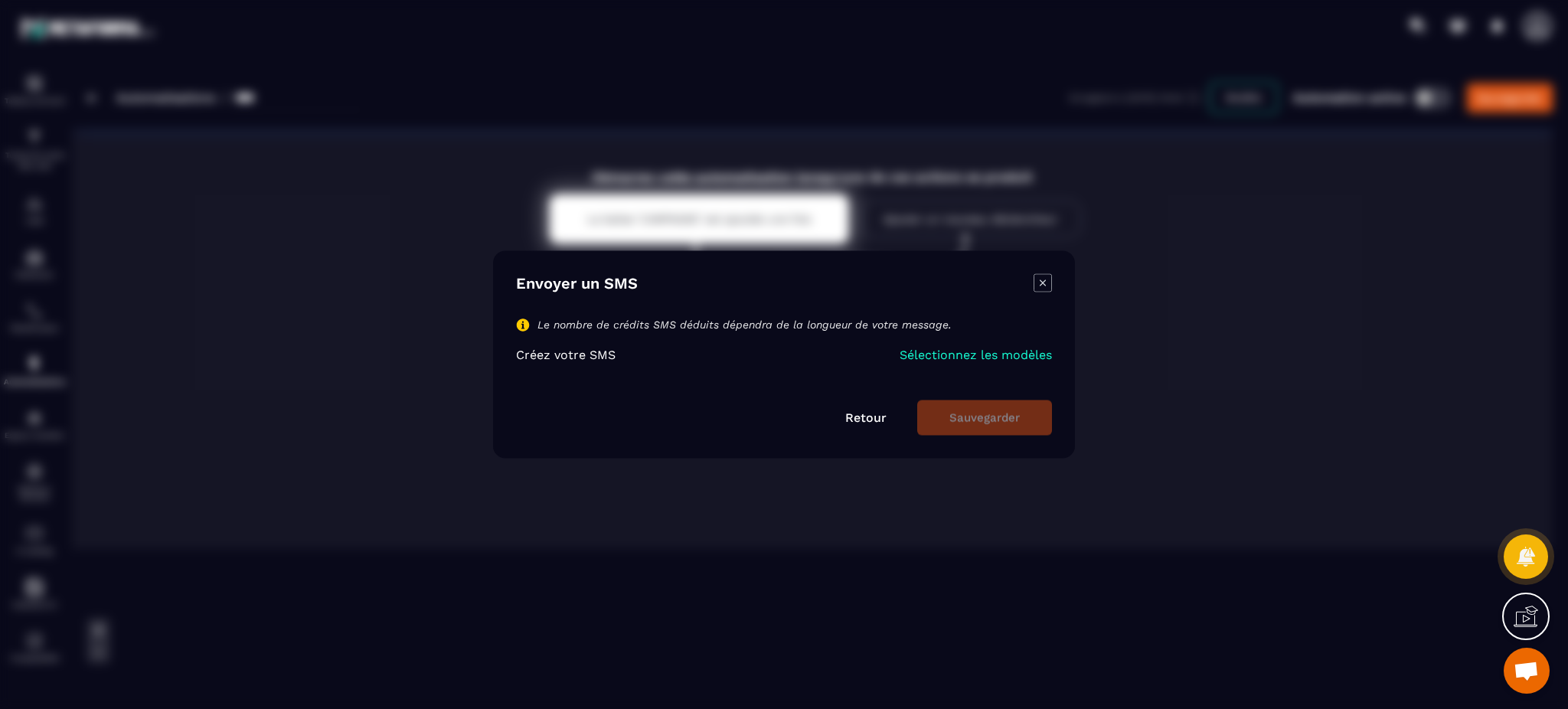
click at [856, 415] on link "Retour" at bounding box center [865, 417] width 41 height 15
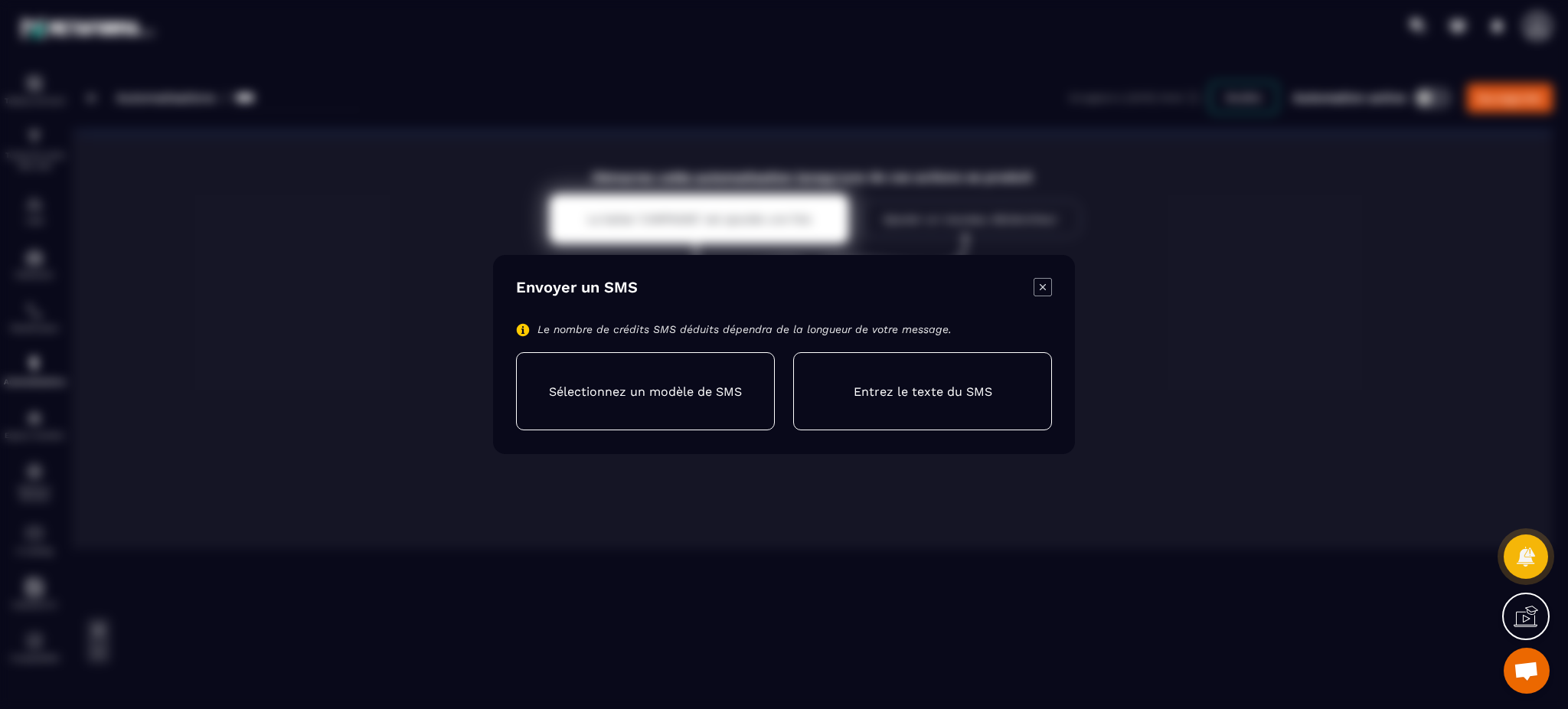
click at [958, 398] on p "Entrez le texte du SMS" at bounding box center [922, 392] width 139 height 15
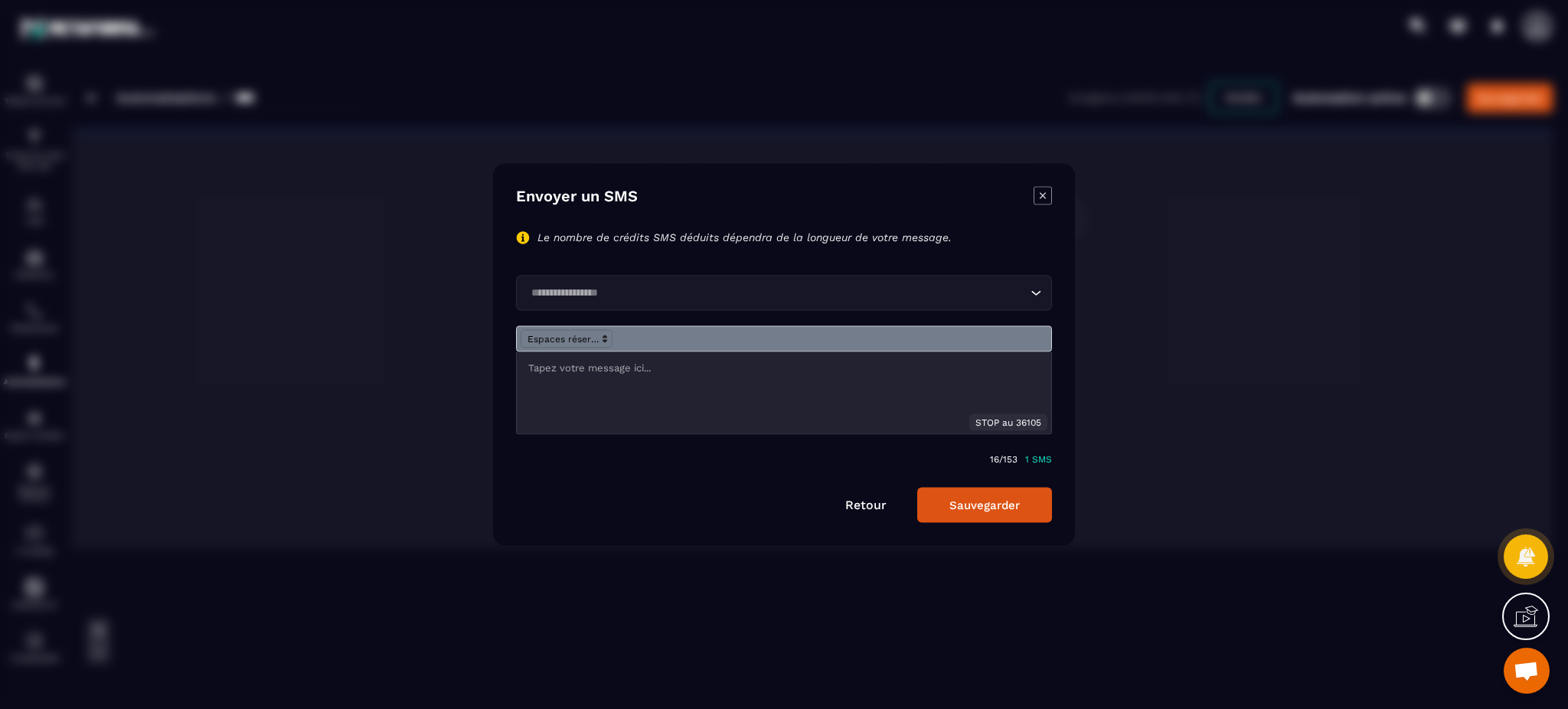
click at [613, 366] on p "Modal window" at bounding box center [784, 368] width 511 height 14
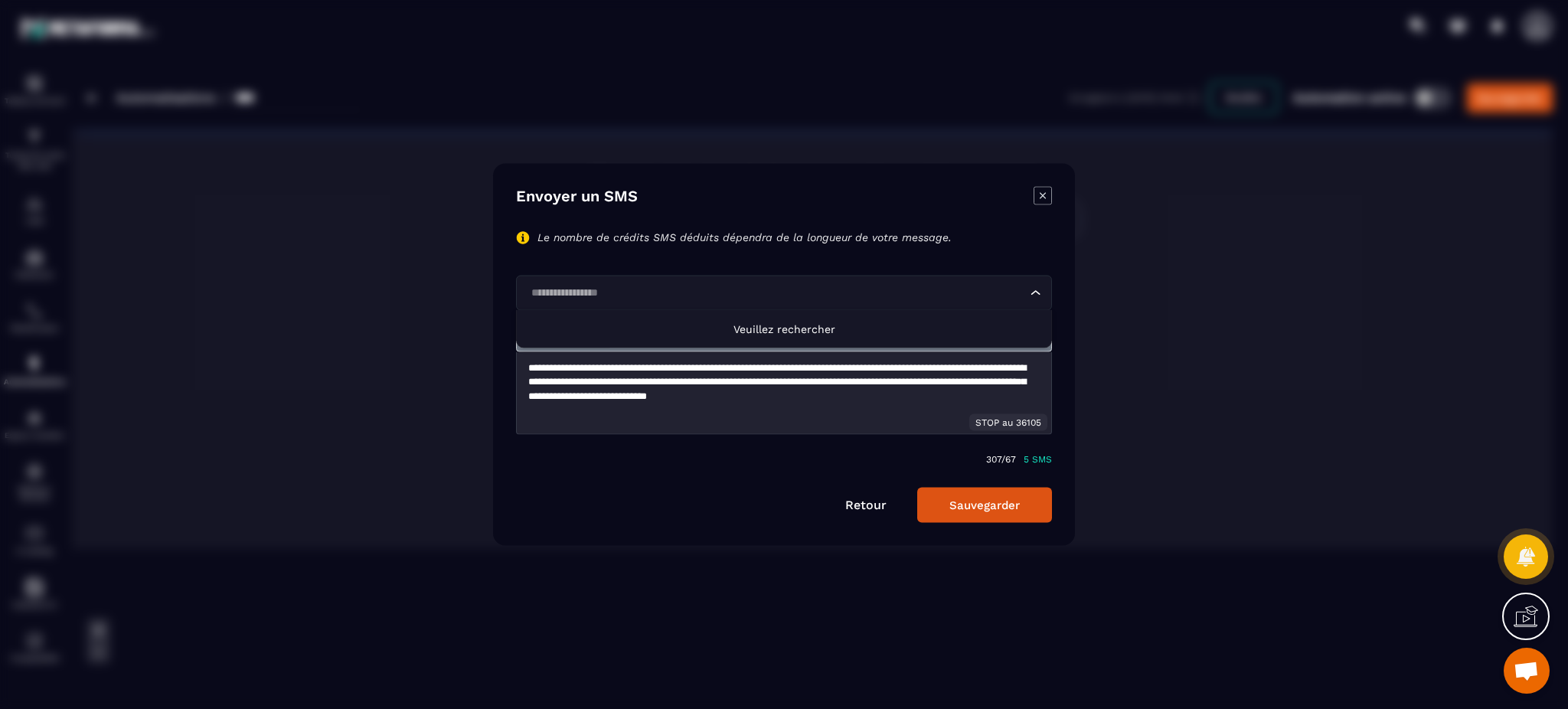
click at [657, 300] on input "Search for option" at bounding box center [776, 293] width 501 height 17
click at [823, 327] on span "Veuillez rechercher" at bounding box center [784, 329] width 102 height 12
click at [775, 288] on input "Search for option" at bounding box center [776, 293] width 501 height 17
click at [746, 296] on input "Search for option" at bounding box center [776, 293] width 501 height 17
click at [876, 505] on link "Retour" at bounding box center [865, 505] width 41 height 15
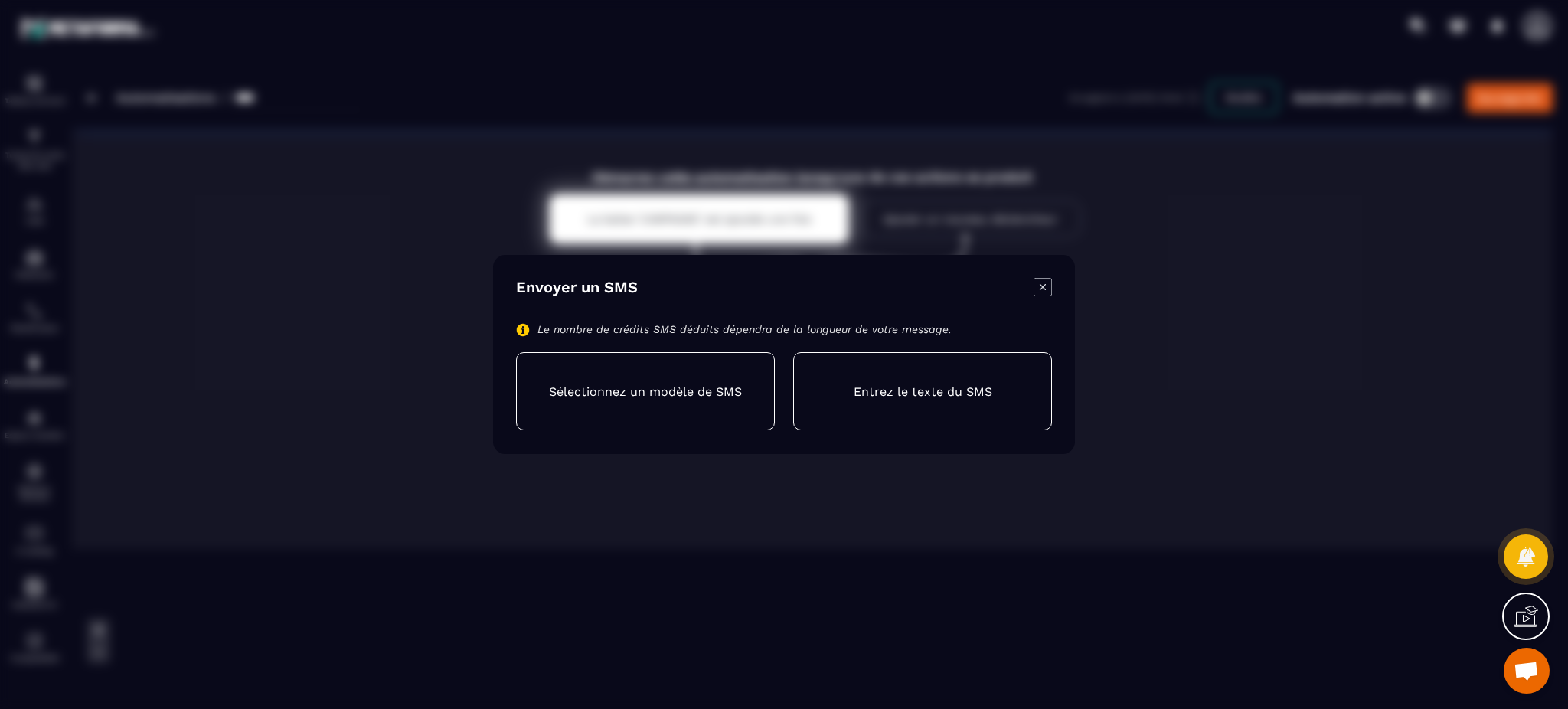
click at [1047, 290] on icon "Modal window" at bounding box center [1042, 286] width 18 height 18
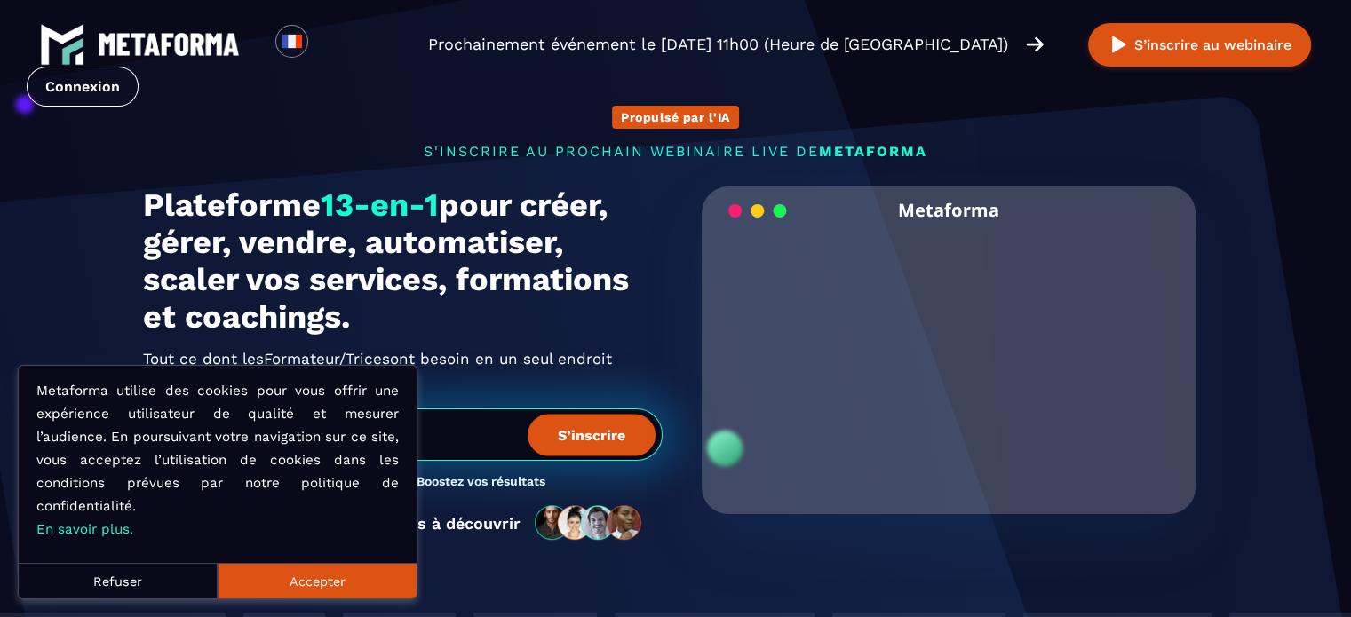
click at [139, 67] on link "Connexion" at bounding box center [83, 87] width 112 height 40
